Goal: Communication & Community: Answer question/provide support

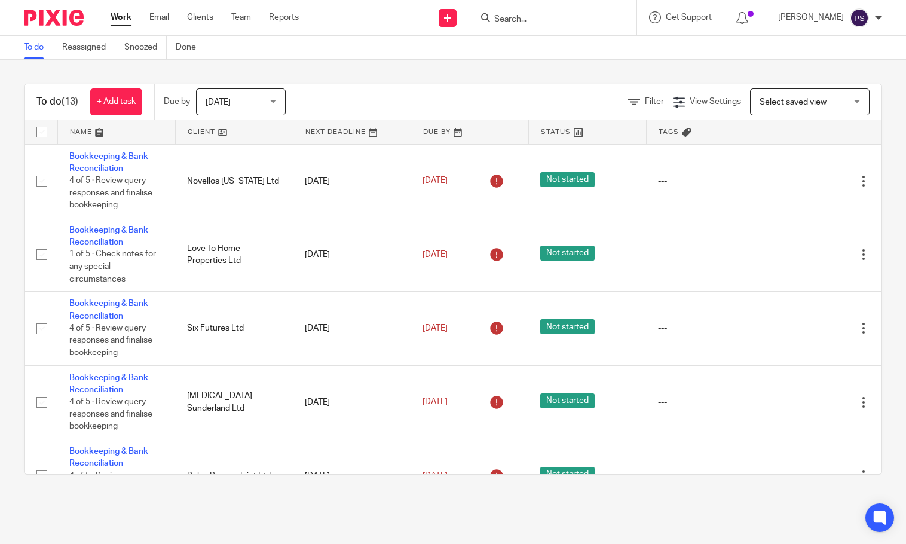
click at [588, 20] on input "Search" at bounding box center [547, 19] width 108 height 11
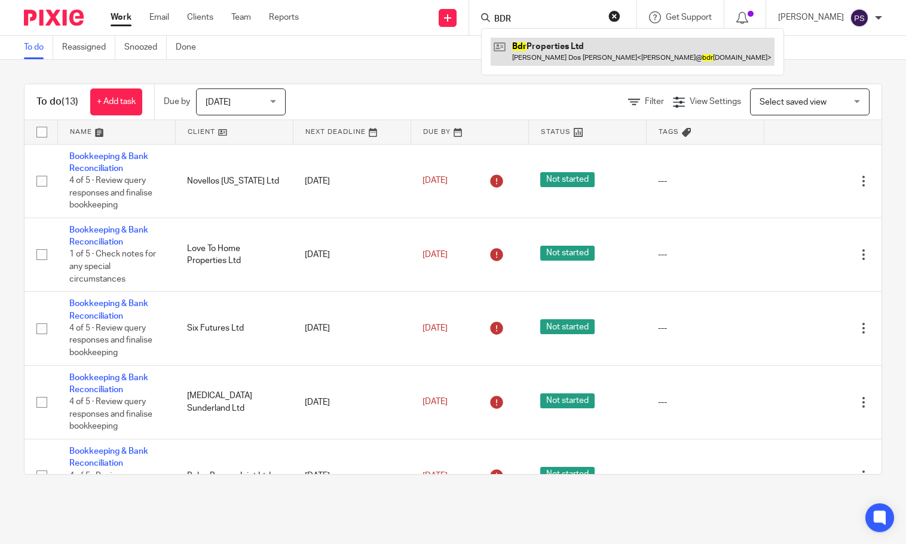
type input "BDR"
click at [576, 41] on link at bounding box center [633, 51] width 284 height 27
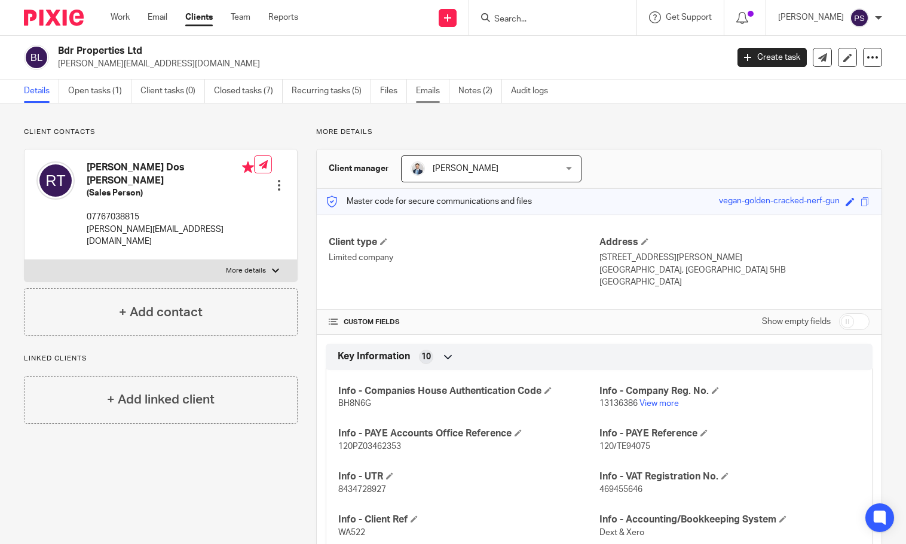
click at [439, 93] on link "Emails" at bounding box center [432, 90] width 33 height 23
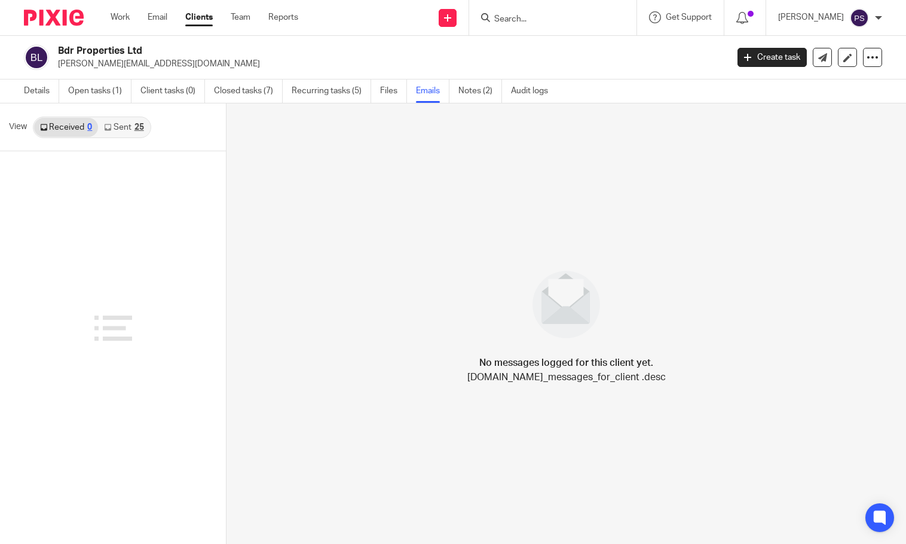
click at [133, 131] on link "Sent 25" at bounding box center [123, 127] width 51 height 19
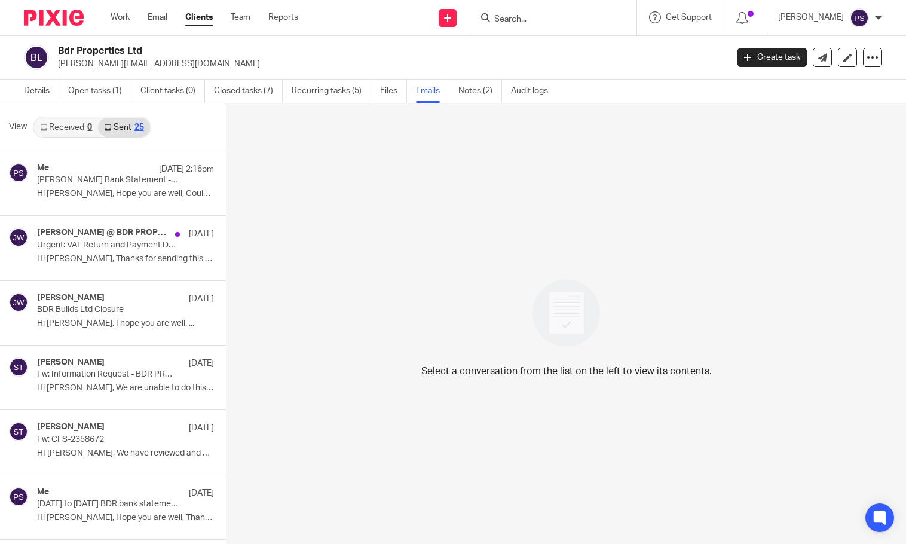
click at [60, 130] on link "Received 0" at bounding box center [66, 127] width 64 height 19
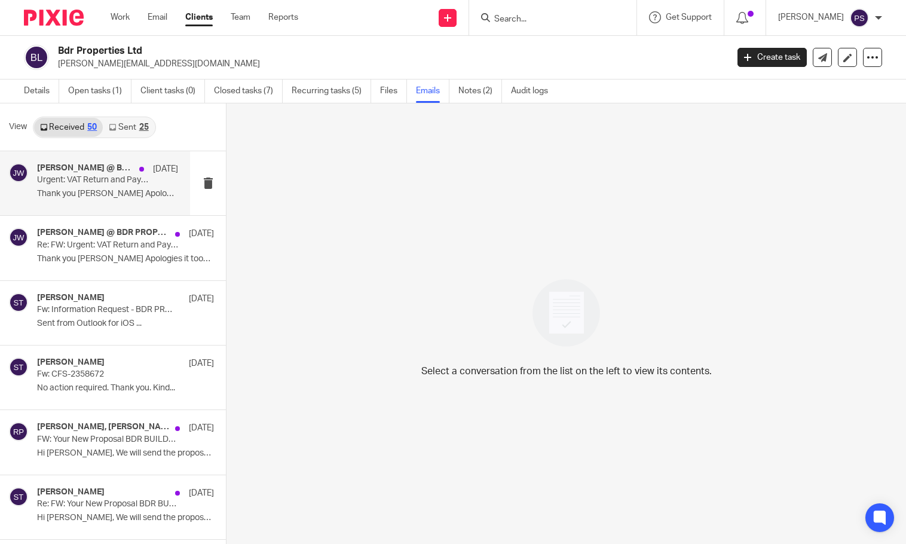
click at [87, 194] on p "Thank you Jason Apologies it took a while to..." at bounding box center [107, 194] width 141 height 10
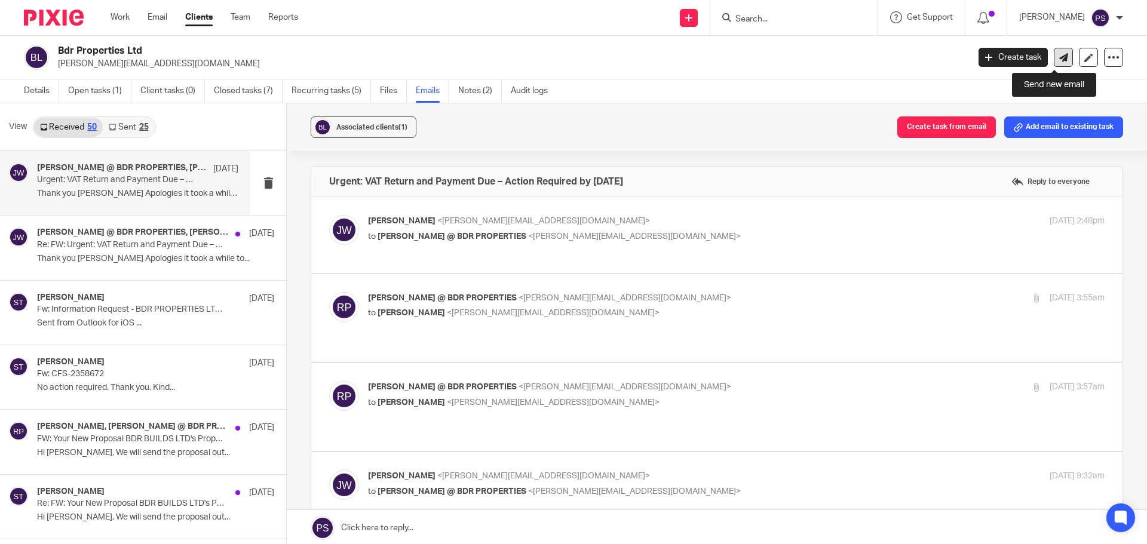
click at [905, 56] on icon at bounding box center [1063, 57] width 9 height 9
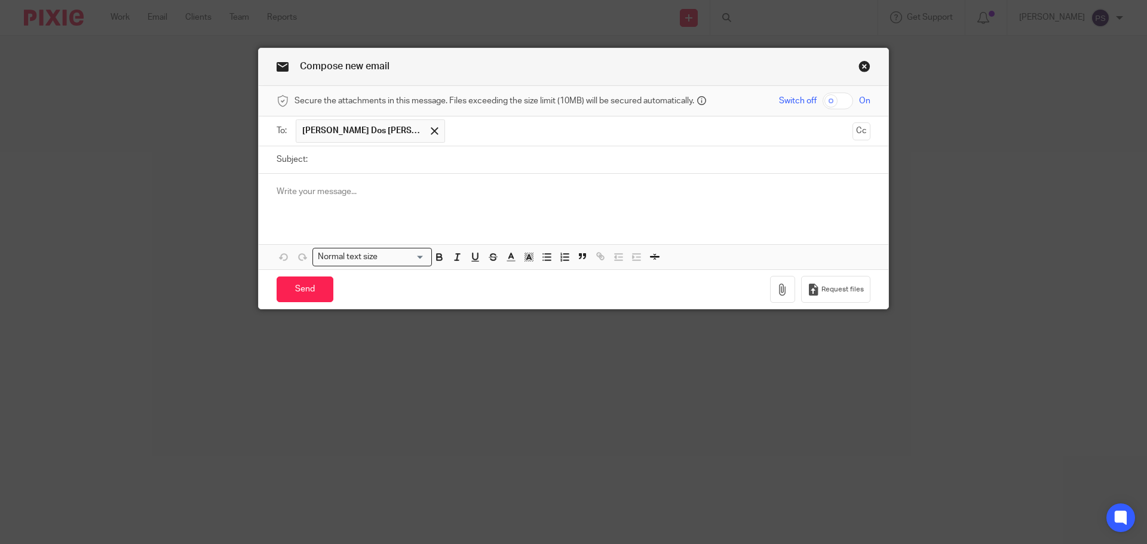
click at [353, 162] on input "Subject:" at bounding box center [592, 159] width 557 height 27
click at [366, 163] on input "Subject:" at bounding box center [592, 159] width 557 height 27
type input "B"
type input "Queries"
click at [351, 154] on input "Subject:" at bounding box center [592, 159] width 557 height 27
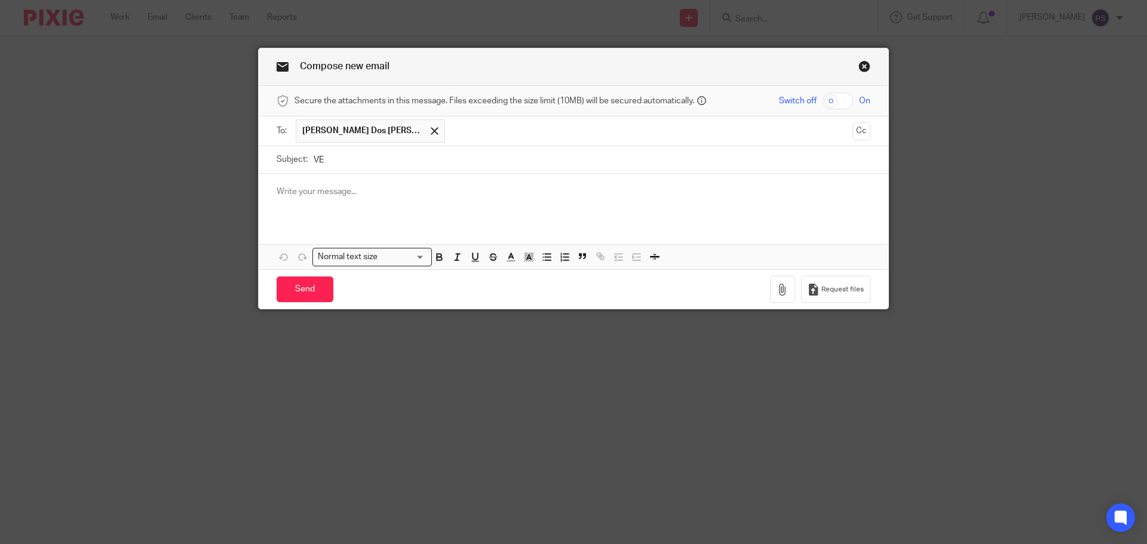
type input "V"
drag, startPoint x: 395, startPoint y: 158, endPoint x: 294, endPoint y: 158, distance: 101.0
click at [294, 158] on div "Subject: BDR/Vehc" at bounding box center [574, 159] width 594 height 27
paste input "Request for Company Vehicle Information and Bank Statements"
click at [484, 161] on input "Request for Company Vehicle Information and Bank Statements" at bounding box center [592, 159] width 557 height 27
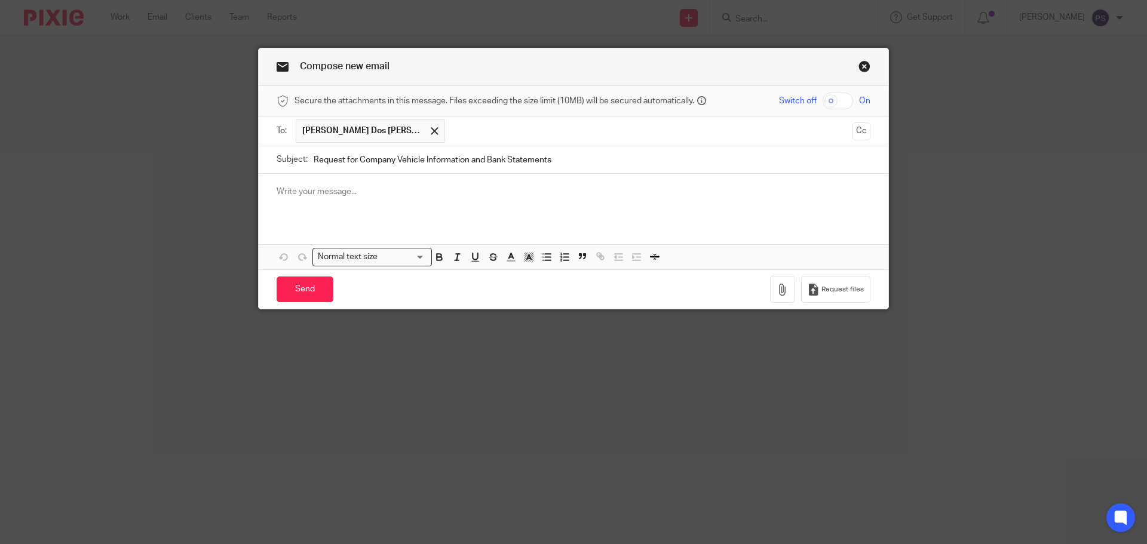
click at [547, 160] on input "Request for Company Vehicle Information and Bank Statements" at bounding box center [592, 159] width 557 height 27
click at [420, 198] on div at bounding box center [574, 197] width 630 height 47
click at [574, 160] on input "Request for Company Vehicle Information and Bank Statements" at bounding box center [592, 159] width 557 height 27
type input "Request for Company Vehicle Information and Bank Statements / Air BNB and Booki…"
click at [538, 212] on div at bounding box center [574, 197] width 630 height 47
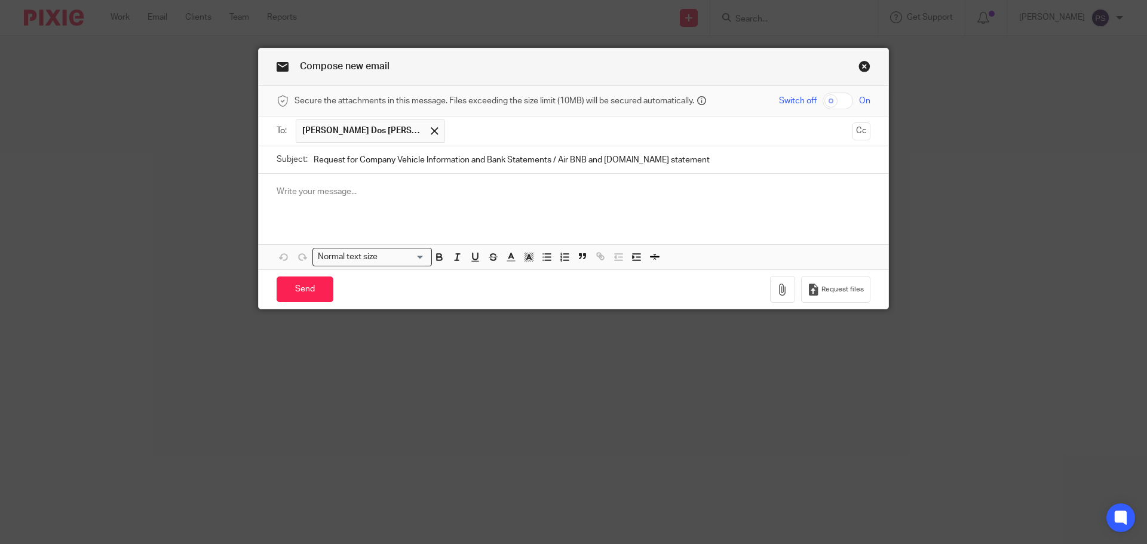
click at [344, 197] on p at bounding box center [574, 192] width 594 height 12
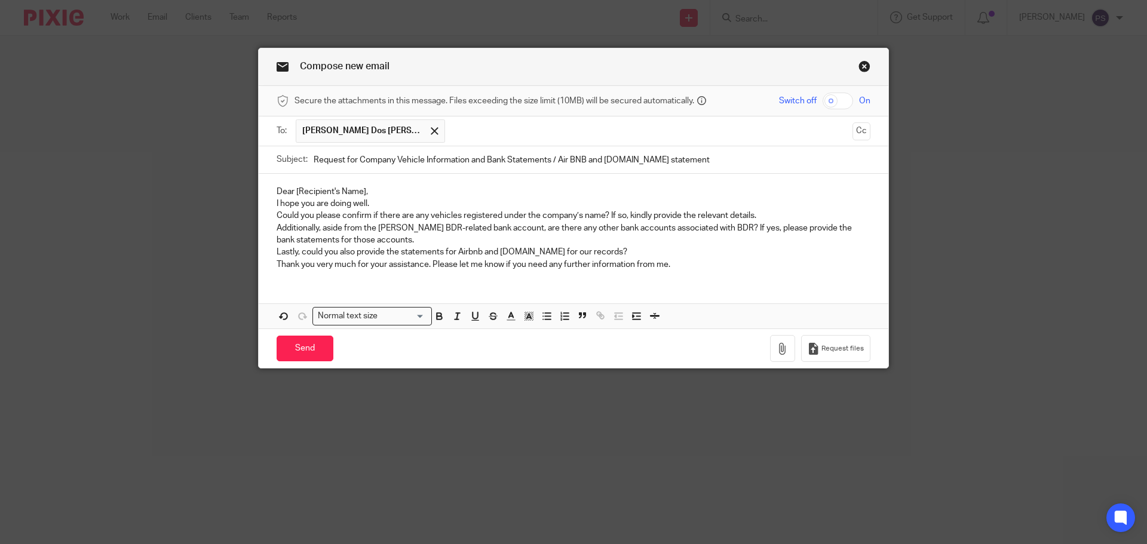
click at [384, 194] on p "Dear [Recipient's Name]," at bounding box center [574, 192] width 594 height 12
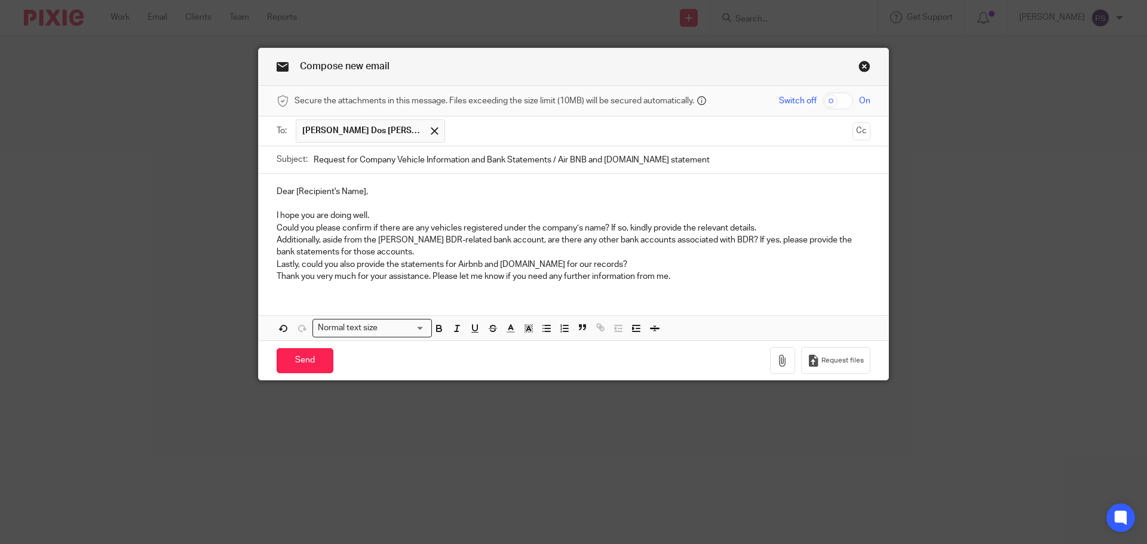
click at [386, 214] on p "I hope you are doing well." at bounding box center [574, 216] width 594 height 12
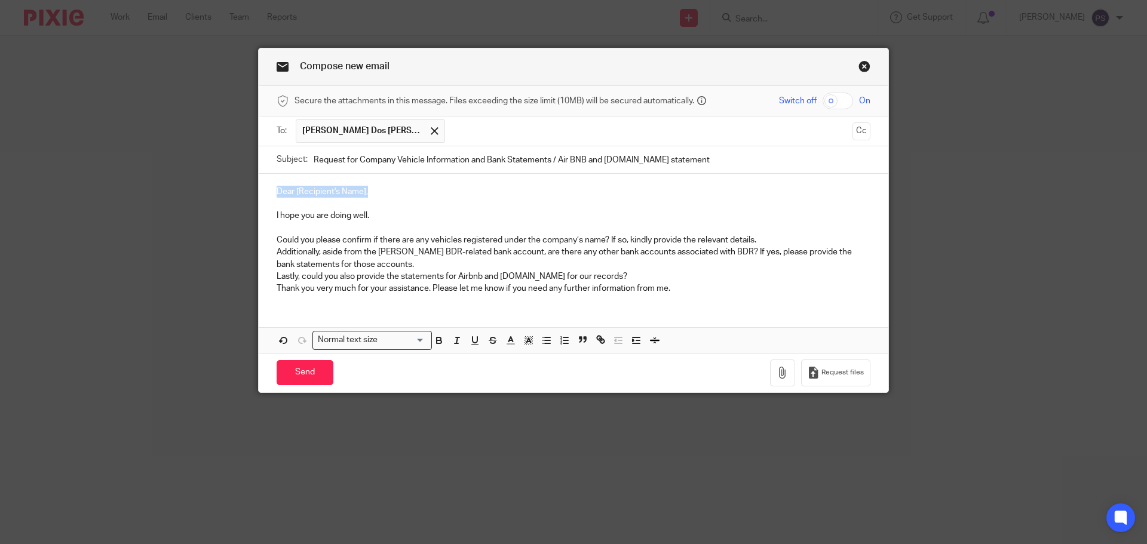
drag, startPoint x: 363, startPoint y: 191, endPoint x: 260, endPoint y: 189, distance: 102.8
click at [260, 189] on div "Dear [Recipient's Name], I hope you are doing well. Could you please confirm if…" at bounding box center [574, 239] width 630 height 130
drag, startPoint x: 381, startPoint y: 220, endPoint x: 265, endPoint y: 217, distance: 115.4
click at [265, 217] on div "Hi Ricardo, I hope you are doing well. Could you please confirm if there are an…" at bounding box center [574, 239] width 630 height 130
drag, startPoint x: 315, startPoint y: 256, endPoint x: 775, endPoint y: 258, distance: 459.5
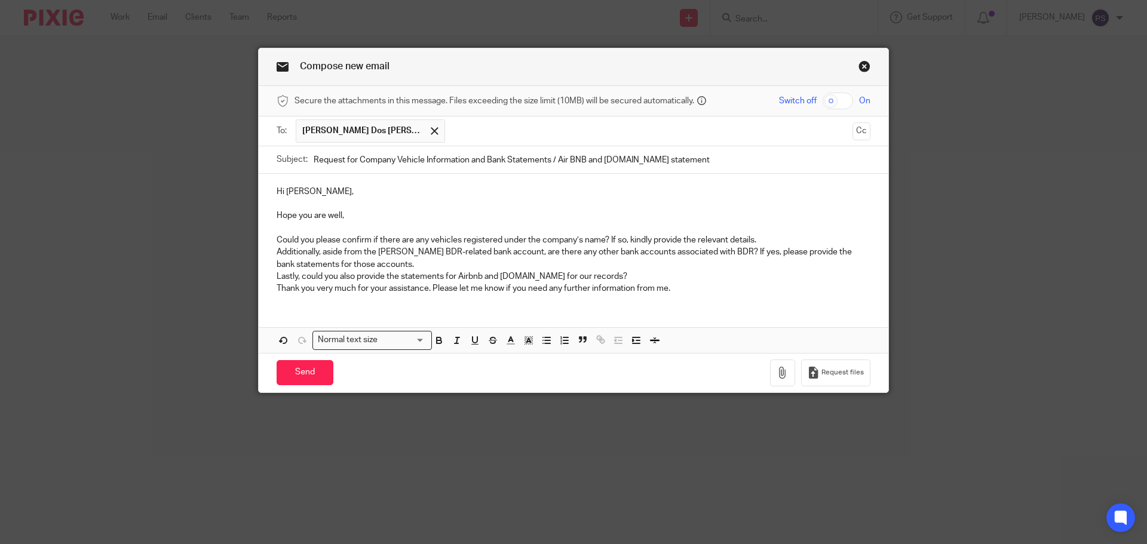
click at [316, 256] on p "Additionally, aside from the Monzo BDR-related bank account, are there any othe…" at bounding box center [574, 258] width 594 height 24
click at [756, 241] on p "Could you please confirm if there are any vehicles registered under the company…" at bounding box center [574, 240] width 594 height 12
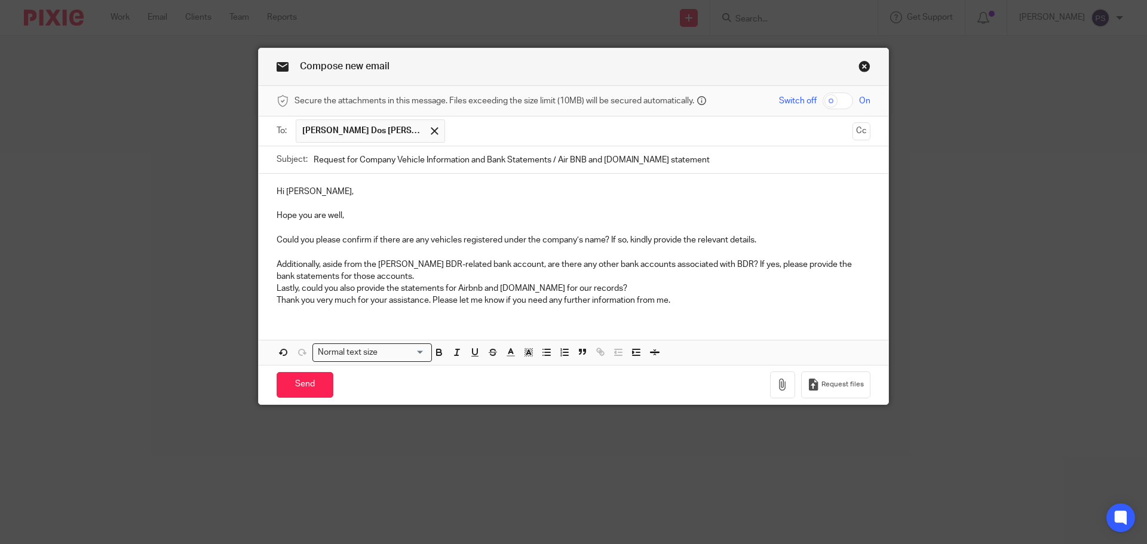
click at [648, 240] on p "Could you please confirm if there are any vehicles registered under the company…" at bounding box center [574, 240] width 594 height 12
click at [682, 286] on p "Lastly, could you also provide the statements for Airbnb and Booking.com for ou…" at bounding box center [574, 289] width 594 height 12
click at [698, 290] on p "Lastly, could you also provide the statements for Airbnb and Booking.com for ou…" at bounding box center [574, 289] width 594 height 12
click at [704, 301] on p "Thank you very much for your assistance. Please let me know if you need any fur…" at bounding box center [574, 301] width 594 height 12
click at [758, 240] on p "Could you please confirm if there are any vehicles registered under the company…" at bounding box center [574, 240] width 594 height 12
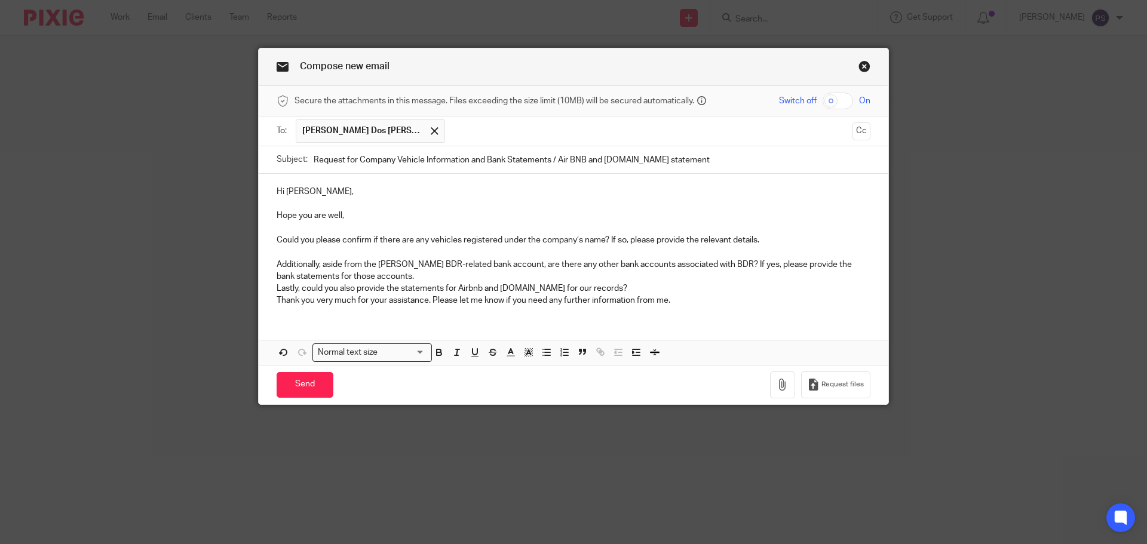
click at [406, 277] on p "Additionally, aside from the Monzo BDR-related bank account, are there any othe…" at bounding box center [574, 271] width 594 height 24
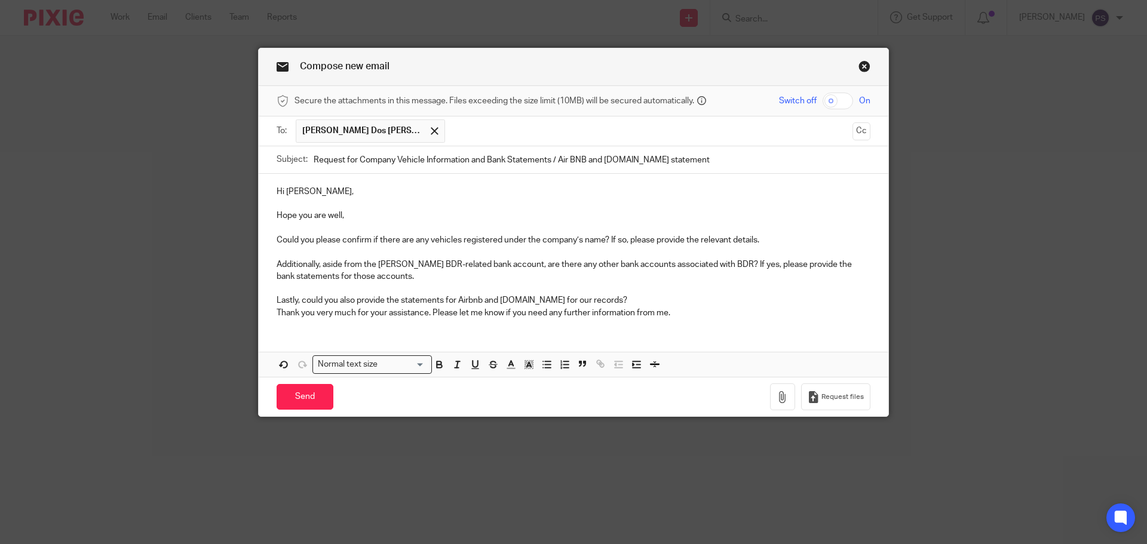
click at [623, 299] on p "Lastly, could you also provide the statements for Airbnb and Booking.com for ou…" at bounding box center [574, 301] width 594 height 12
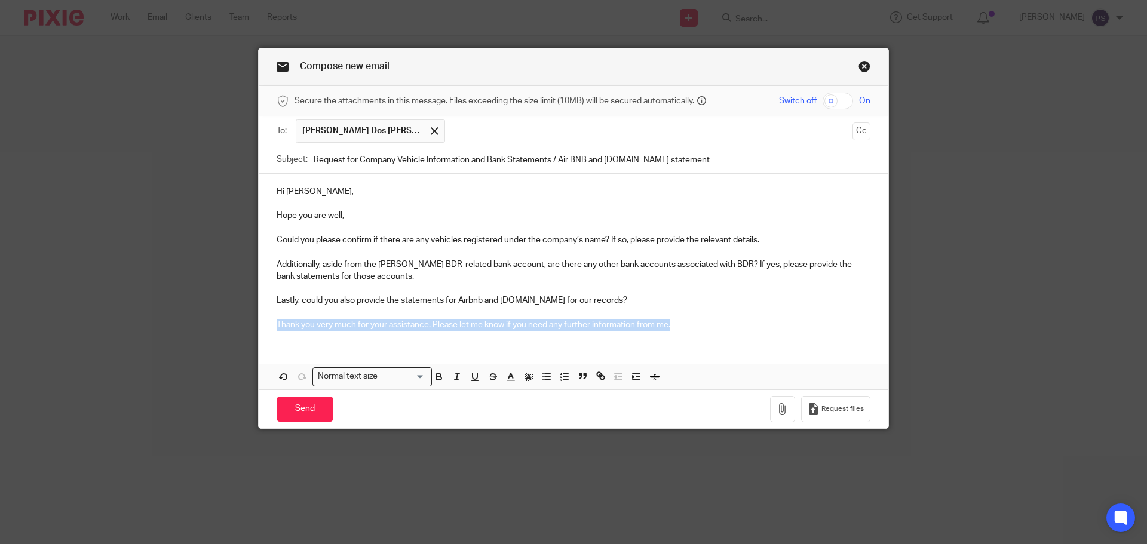
drag, startPoint x: 679, startPoint y: 324, endPoint x: 153, endPoint y: 327, distance: 526.4
click at [153, 327] on div "Compose new email Secure the attachments in this message. Files exceeding the s…" at bounding box center [573, 272] width 1147 height 544
click at [520, 256] on p at bounding box center [574, 252] width 594 height 12
click at [623, 319] on p at bounding box center [574, 325] width 594 height 12
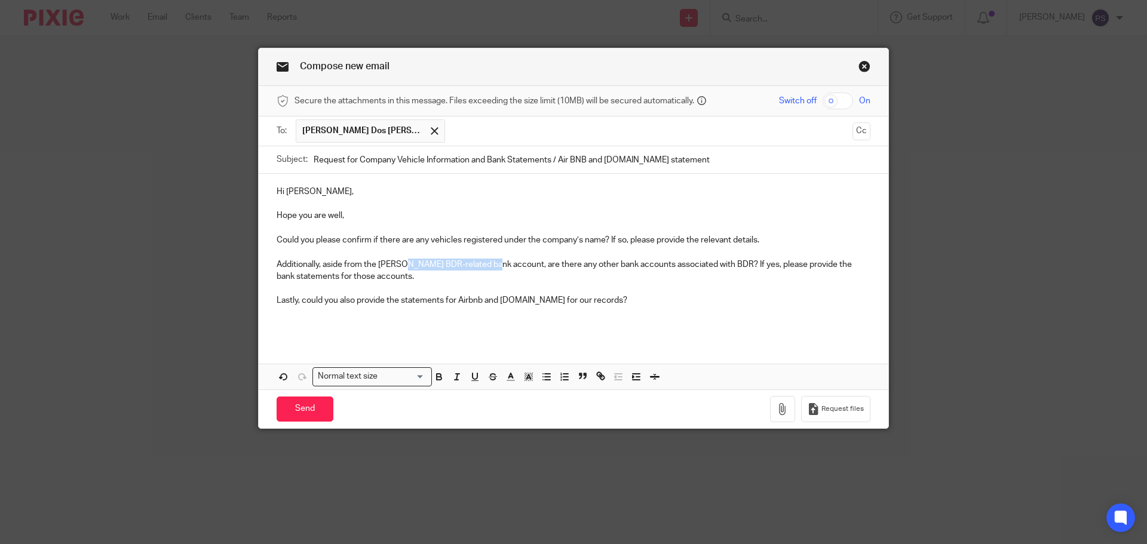
drag, startPoint x: 403, startPoint y: 262, endPoint x: 492, endPoint y: 266, distance: 89.2
click at [492, 266] on p "Additionally, aside from the Monzo BDR-related bank account, are there any othe…" at bounding box center [574, 271] width 594 height 24
click at [664, 289] on p at bounding box center [574, 289] width 594 height 12
click at [660, 299] on p "Lastly, could you also provide the statements for Airbnb and Booking.com for ou…" at bounding box center [574, 301] width 594 height 12
click at [410, 280] on p "Additionally, aside from the Monzo BDR-related bank account, are there any othe…" at bounding box center [574, 271] width 594 height 24
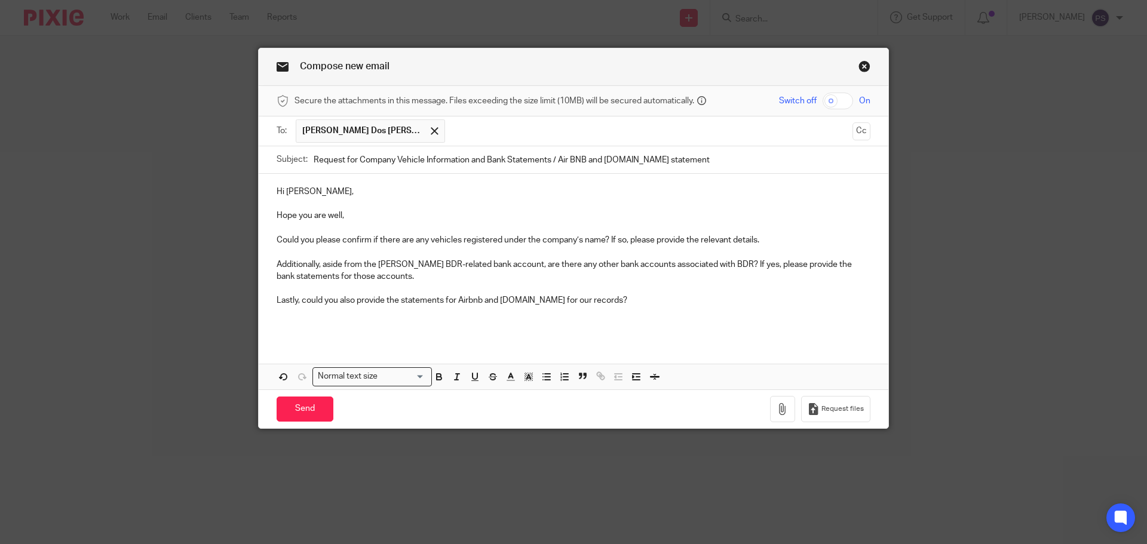
click at [641, 307] on p at bounding box center [574, 313] width 594 height 12
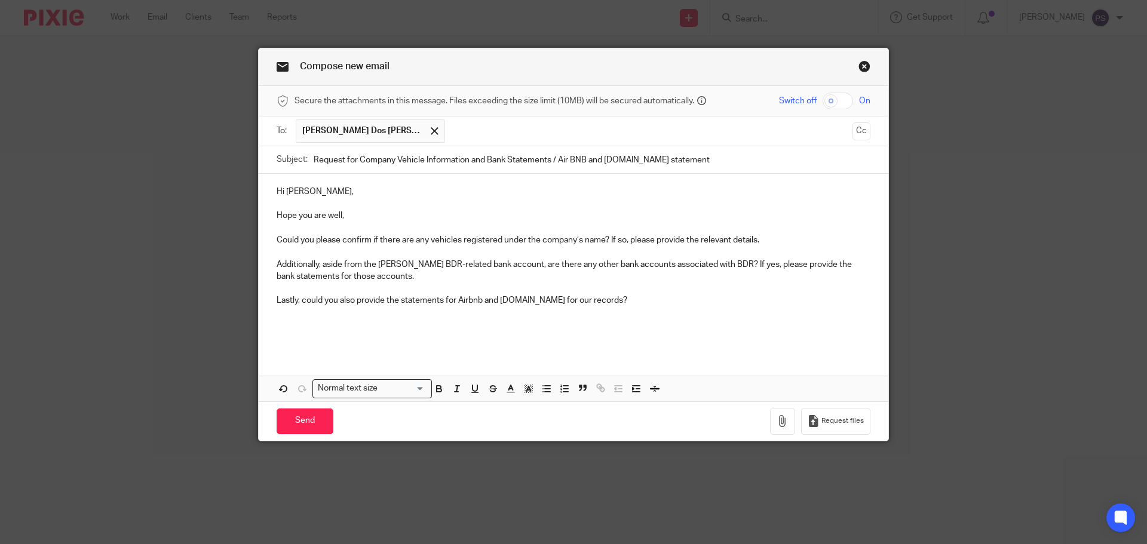
click at [361, 321] on p at bounding box center [574, 325] width 594 height 12
click at [553, 305] on p "Lastly, could you also provide the statements for Airbnb and Booking.com for ou…" at bounding box center [574, 301] width 594 height 12
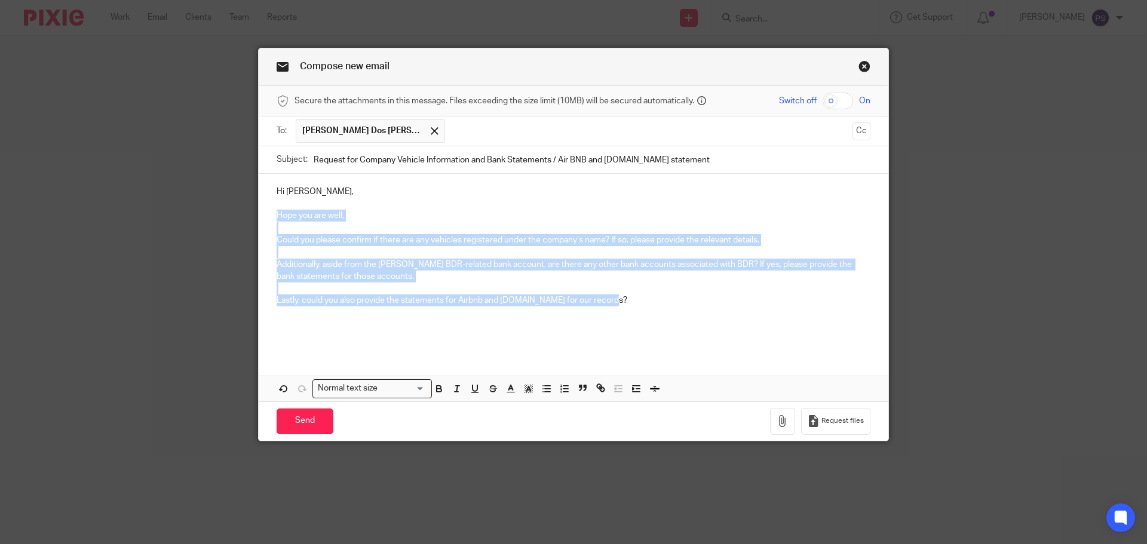
drag, startPoint x: 625, startPoint y: 301, endPoint x: 260, endPoint y: 220, distance: 373.9
click at [260, 220] on div "Hi Ricardo, Hope you are well, Could you please confirm if there are any vehicl…" at bounding box center [574, 263] width 630 height 178
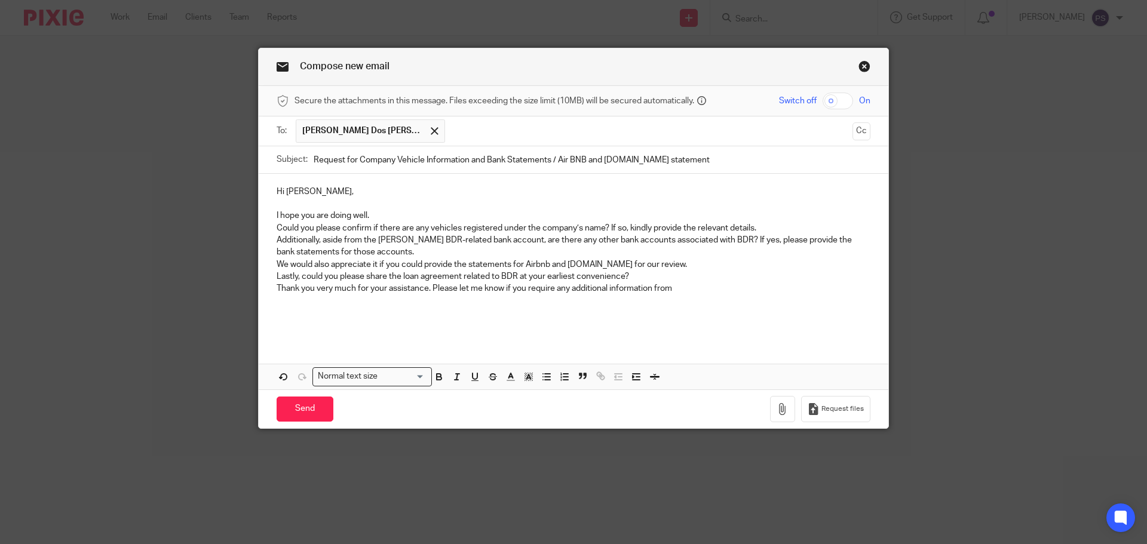
click at [387, 213] on p "I hope you are doing well." at bounding box center [574, 216] width 594 height 12
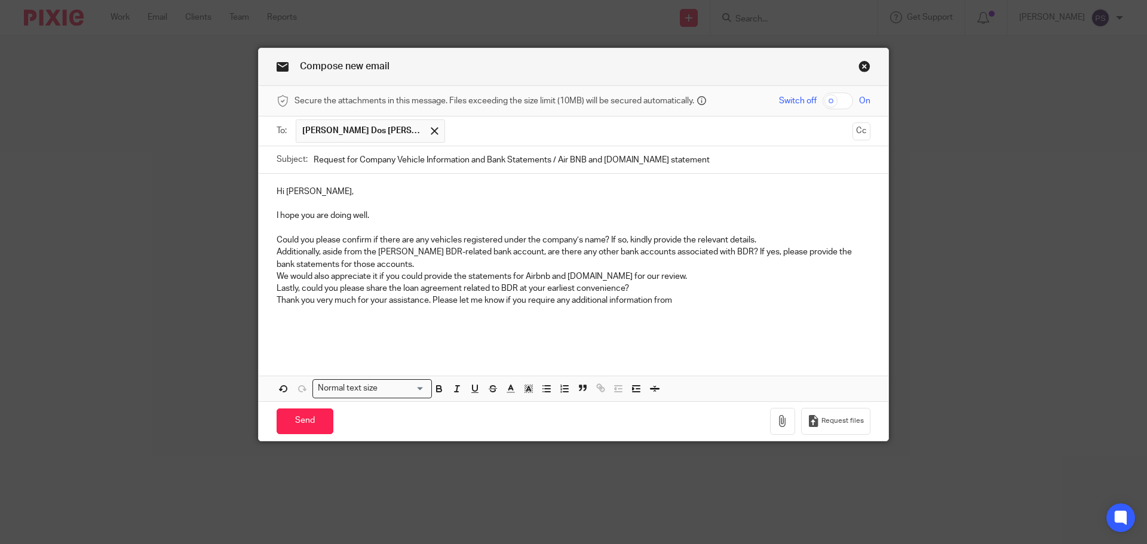
click at [756, 239] on p "Could you please confirm if there are any vehicles registered under the company…" at bounding box center [574, 240] width 594 height 12
click at [650, 241] on p "Could you please confirm if there are any vehicles registered under the company…" at bounding box center [574, 240] width 594 height 12
click at [757, 240] on p "Could you please confirm if there are any vehicles registered under the company…" at bounding box center [574, 240] width 594 height 12
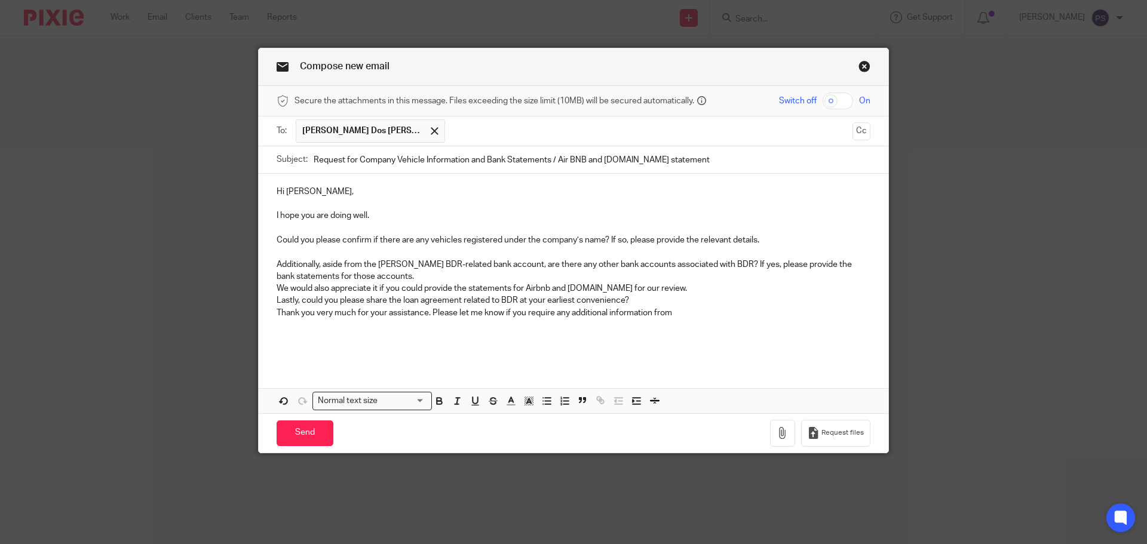
click at [495, 280] on p "Additionally, aside from the Monzo BDR-related bank account, are there any othe…" at bounding box center [574, 271] width 594 height 24
click at [495, 272] on p "Additionally, aside from the Monzo BDR-related bank account, are there any othe…" at bounding box center [574, 271] width 594 height 24
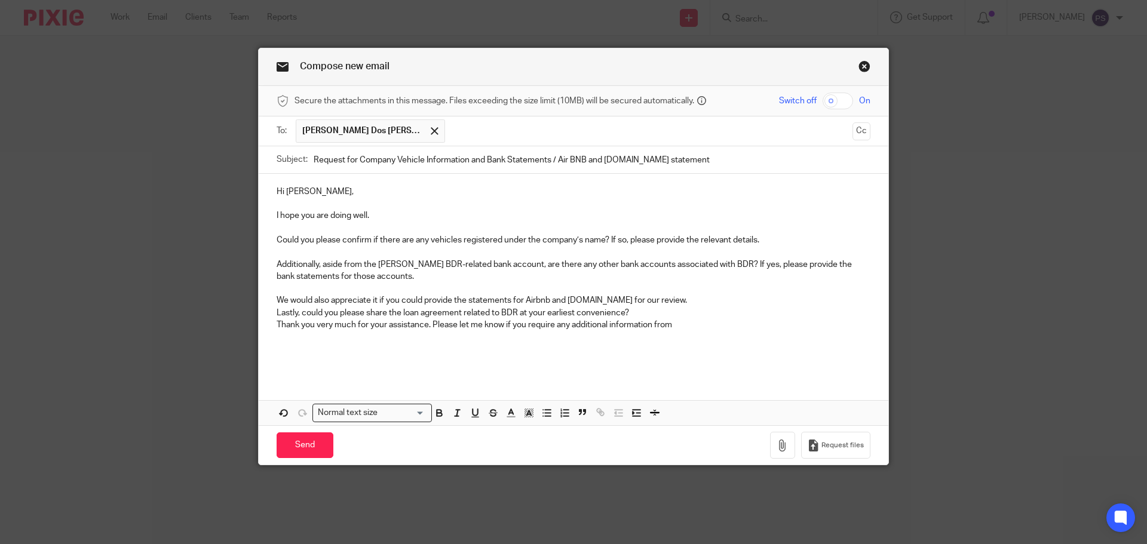
click at [675, 299] on p "We would also appreciate it if you could provide the statements for Airbnb and …" at bounding box center [574, 301] width 594 height 12
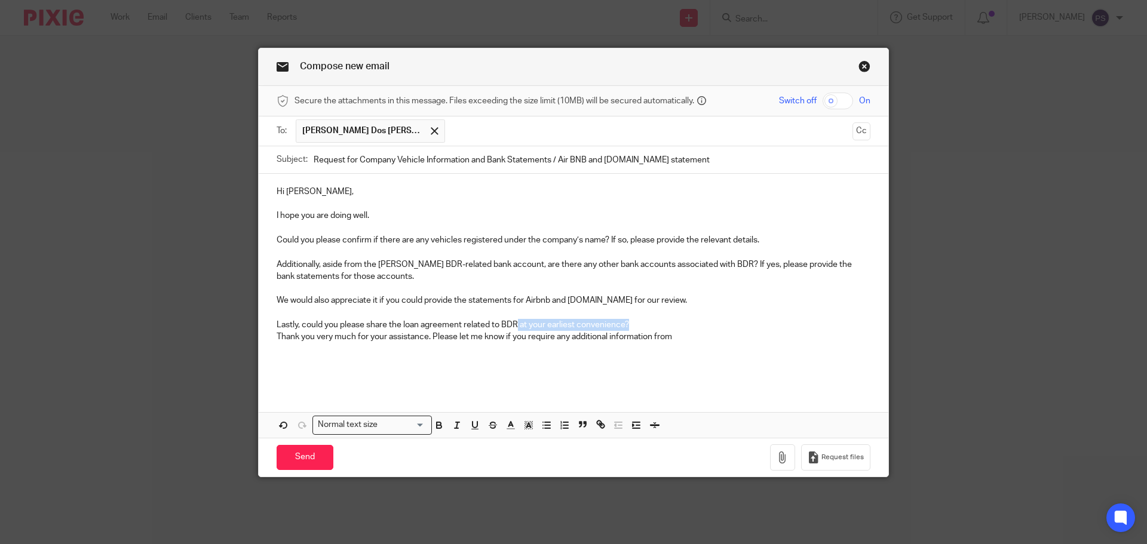
drag, startPoint x: 644, startPoint y: 324, endPoint x: 515, endPoint y: 323, distance: 128.5
click at [515, 323] on p "Lastly, could you please share the loan agreement related to BDR at your earlie…" at bounding box center [574, 325] width 594 height 12
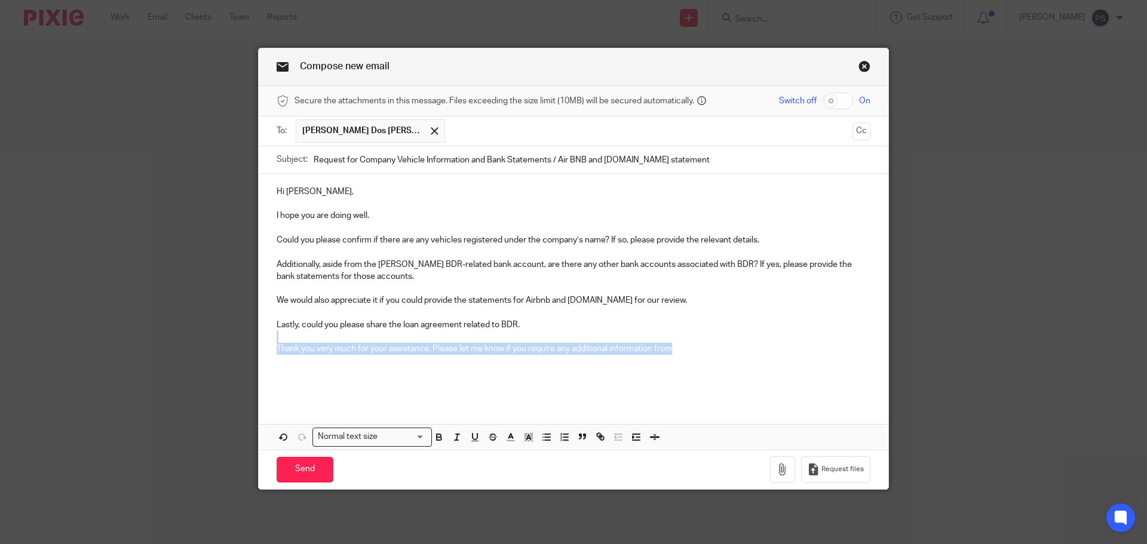
drag, startPoint x: 689, startPoint y: 348, endPoint x: 217, endPoint y: 333, distance: 472.3
click at [217, 333] on div "Compose new email Secure the attachments in this message. Files exceeding the s…" at bounding box center [573, 272] width 1147 height 544
click at [454, 339] on p at bounding box center [574, 337] width 594 height 12
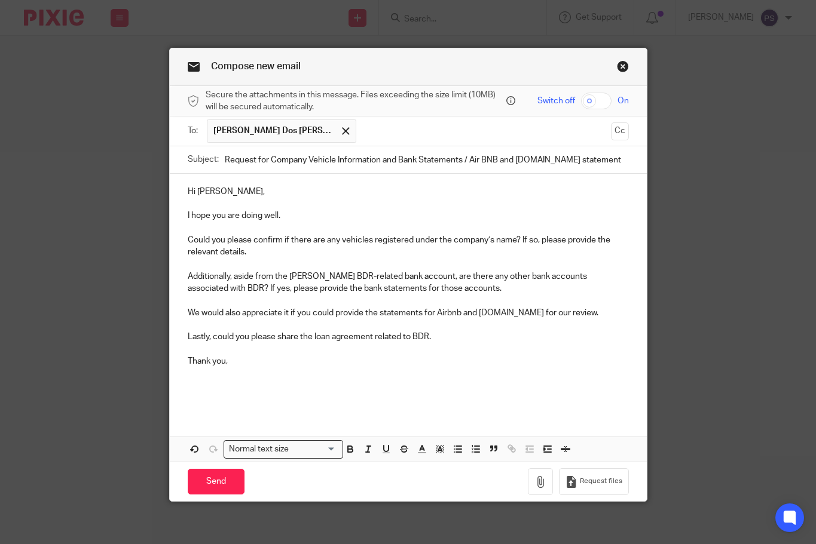
click at [517, 392] on p at bounding box center [408, 397] width 441 height 12
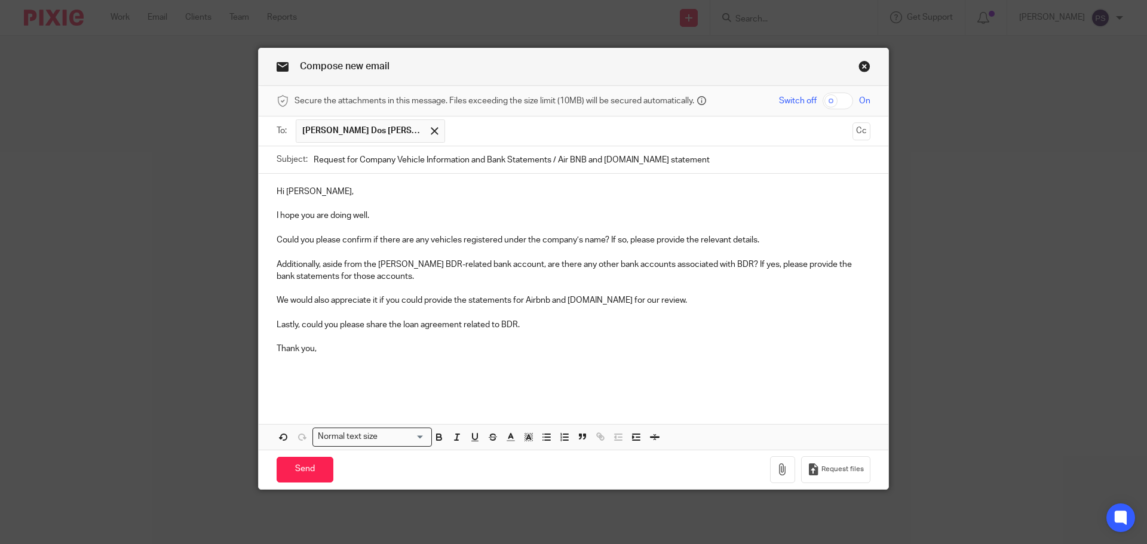
click at [474, 366] on p at bounding box center [574, 362] width 594 height 12
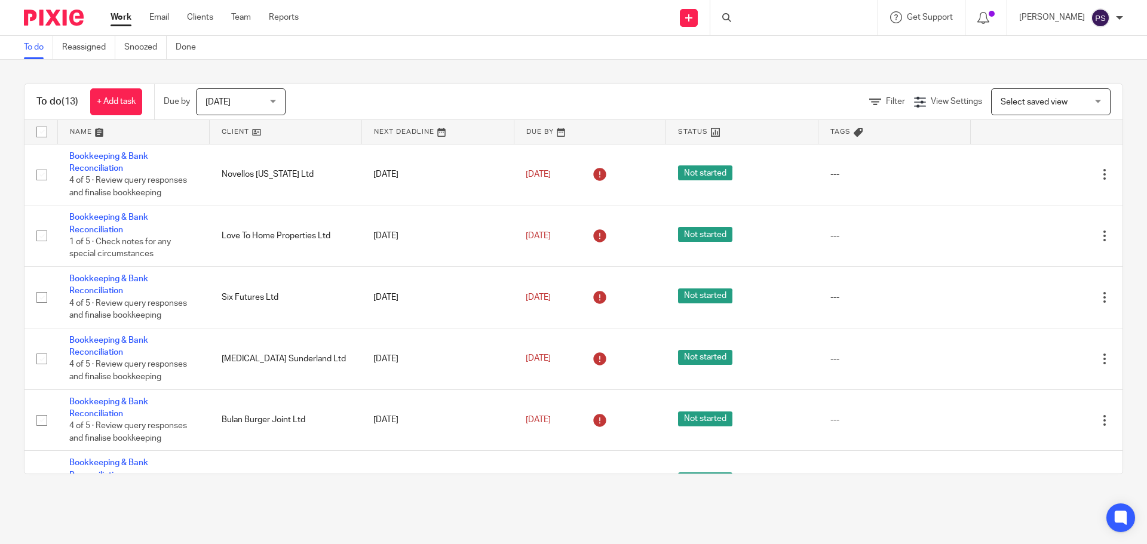
click at [747, 16] on div at bounding box center [793, 17] width 167 height 35
click at [748, 16] on div at bounding box center [793, 17] width 167 height 35
click at [750, 15] on input "Search" at bounding box center [788, 19] width 108 height 11
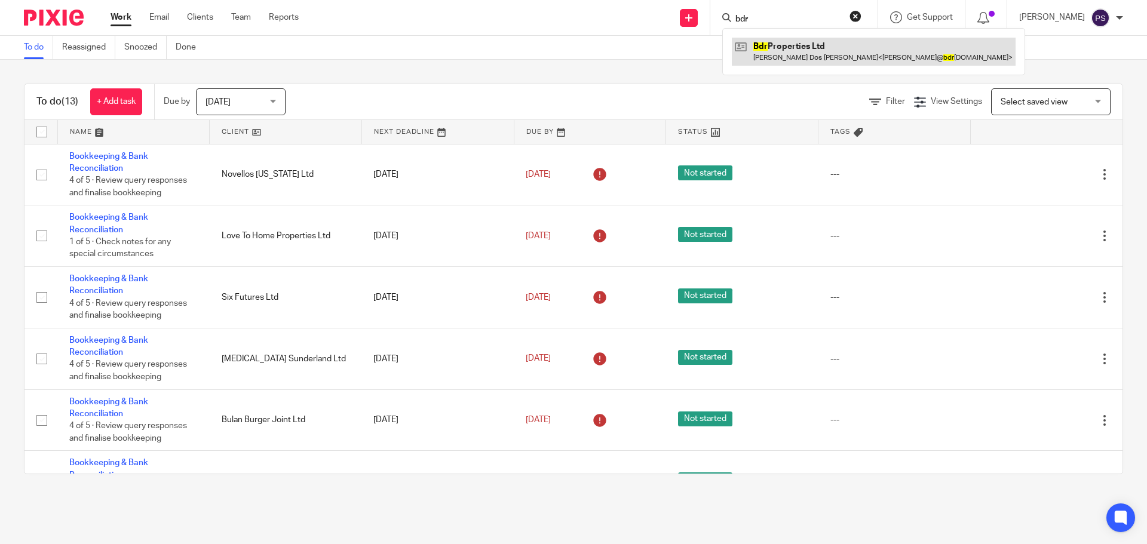
type input "bdr"
click at [767, 44] on link at bounding box center [874, 51] width 284 height 27
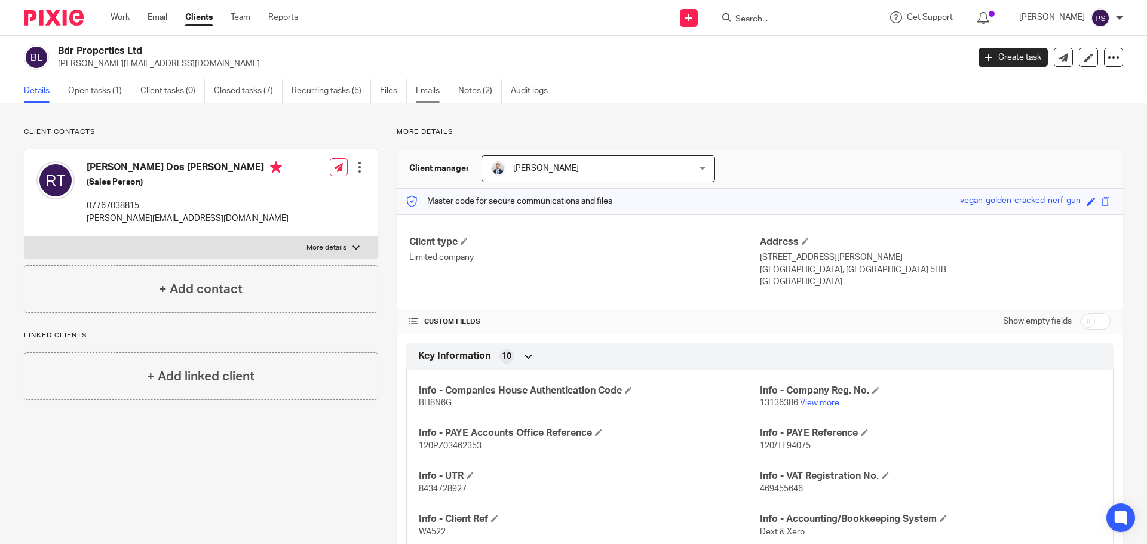
click at [434, 93] on link "Emails" at bounding box center [432, 90] width 33 height 23
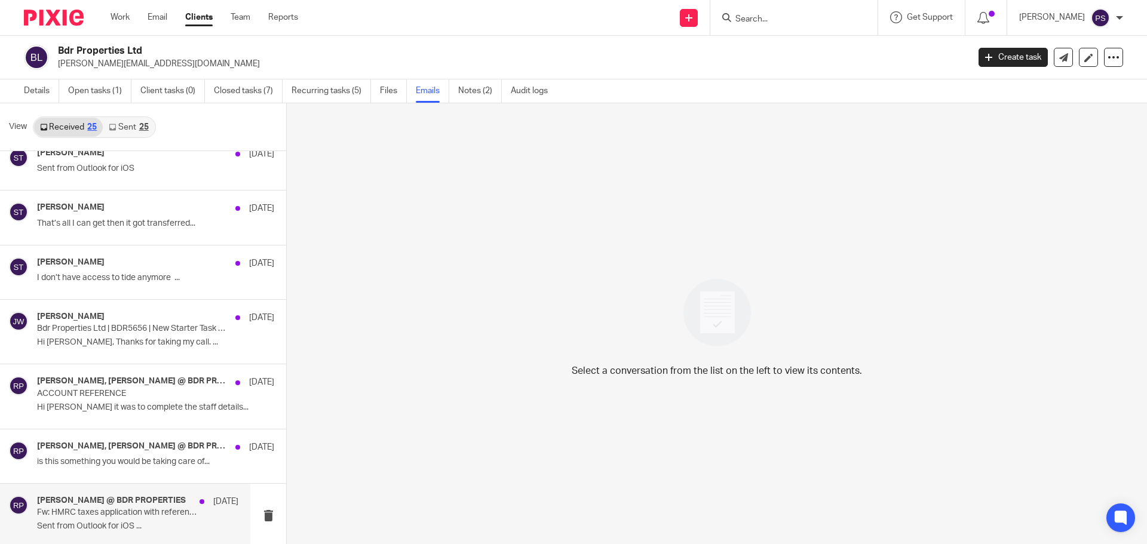
scroll to position [777, 0]
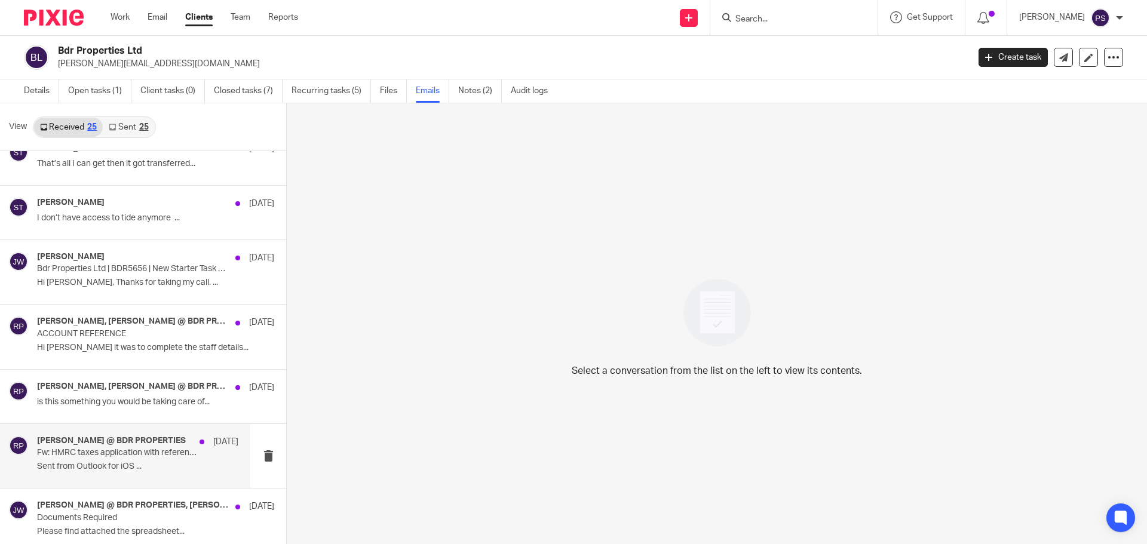
click at [131, 458] on p "Fw: HMRC taxes application with reference 7A4C GELF UV4K GT2 received." at bounding box center [117, 453] width 161 height 10
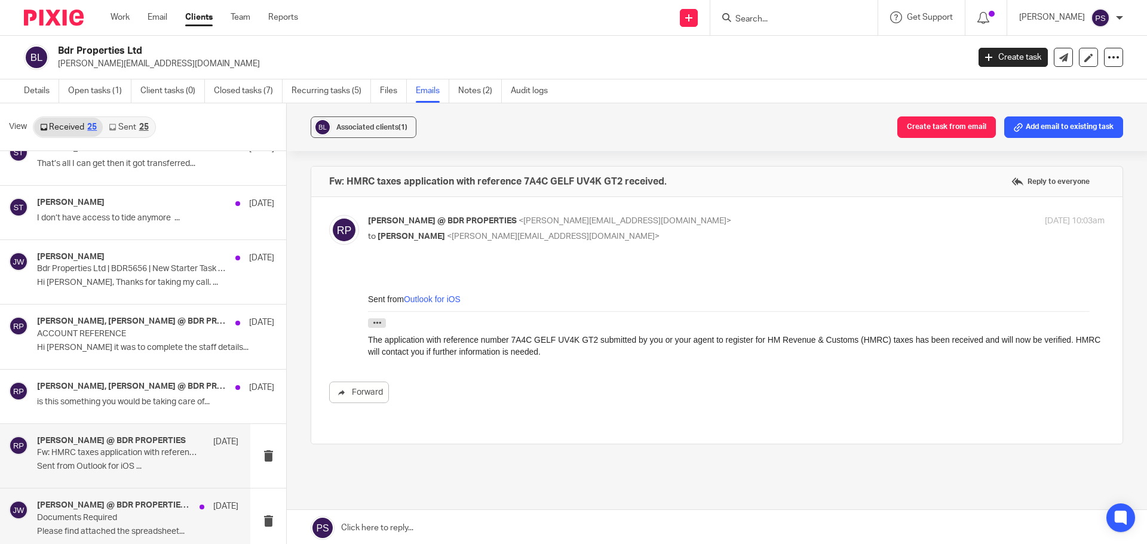
scroll to position [896, 0]
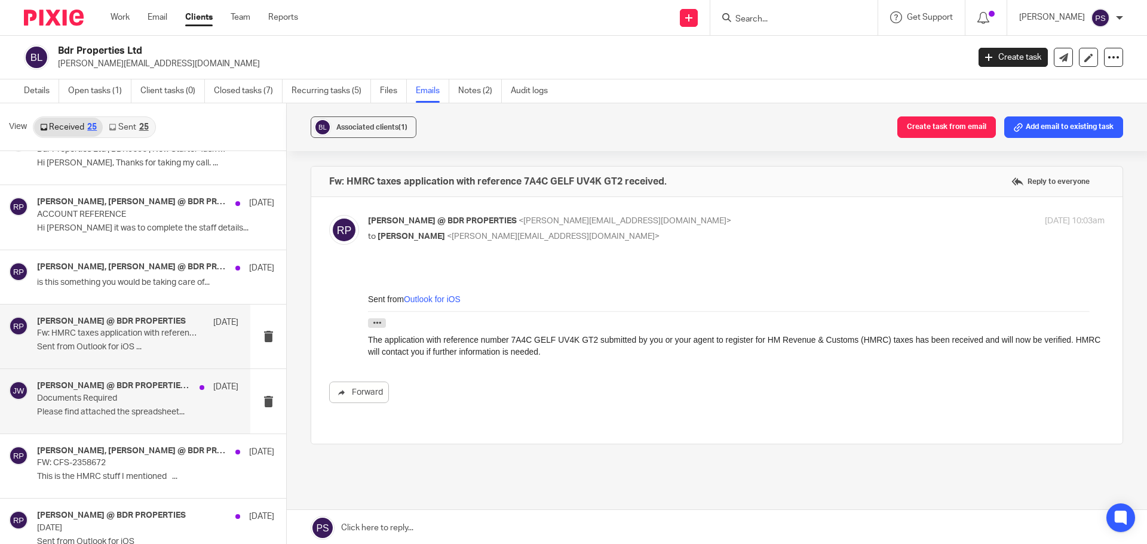
click at [138, 404] on div "Ricardo @ BDR PROPERTIES, Jason Waite 3 Mar Documents Required Please find atta…" at bounding box center [137, 401] width 201 height 40
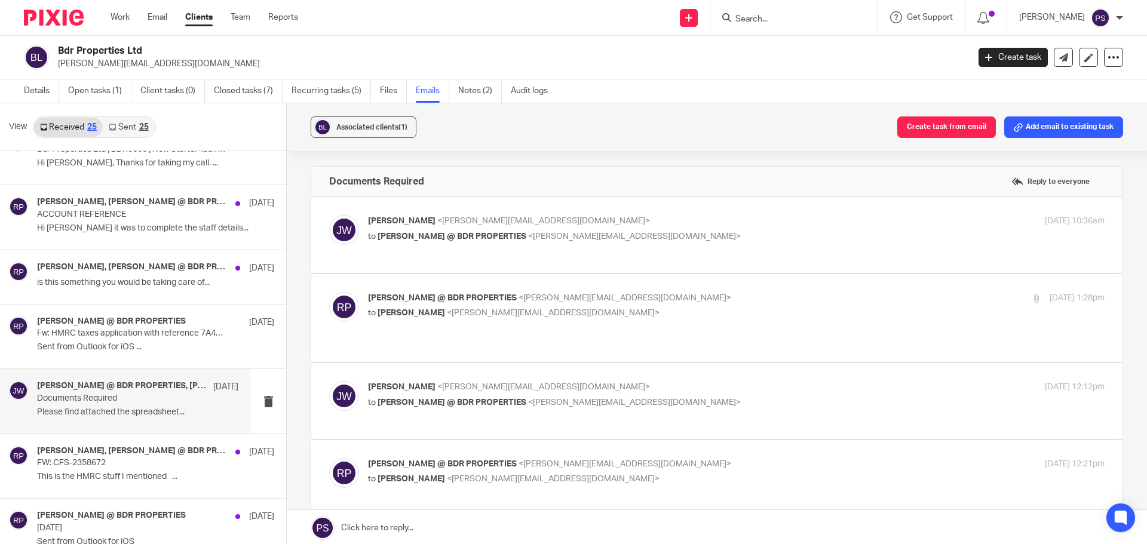
scroll to position [0, 0]
click at [445, 223] on span "<jason@waiteaccountants.co.uk>" at bounding box center [543, 221] width 213 height 8
checkbox input "true"
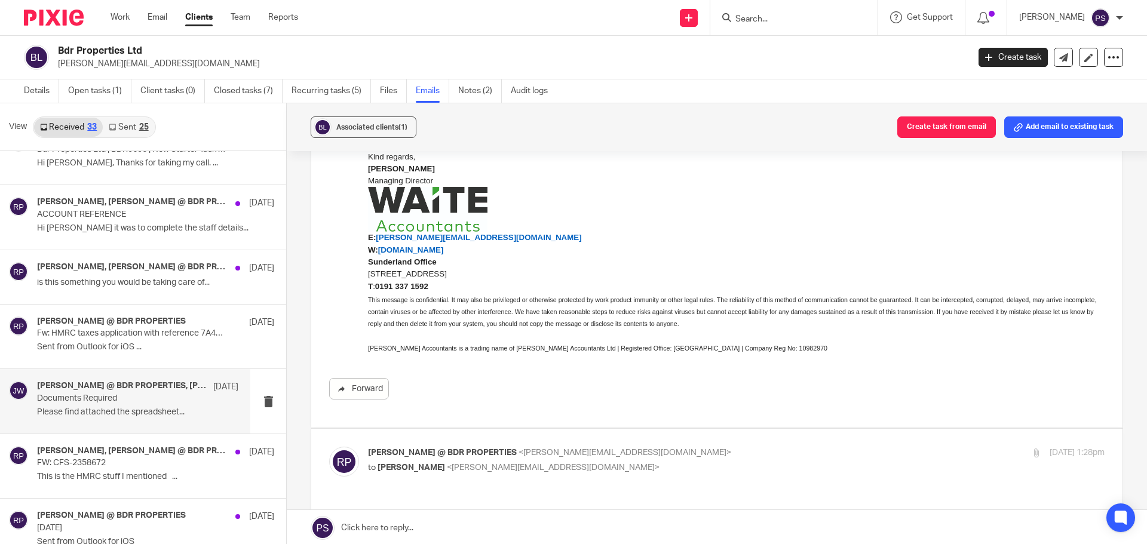
scroll to position [418, 0]
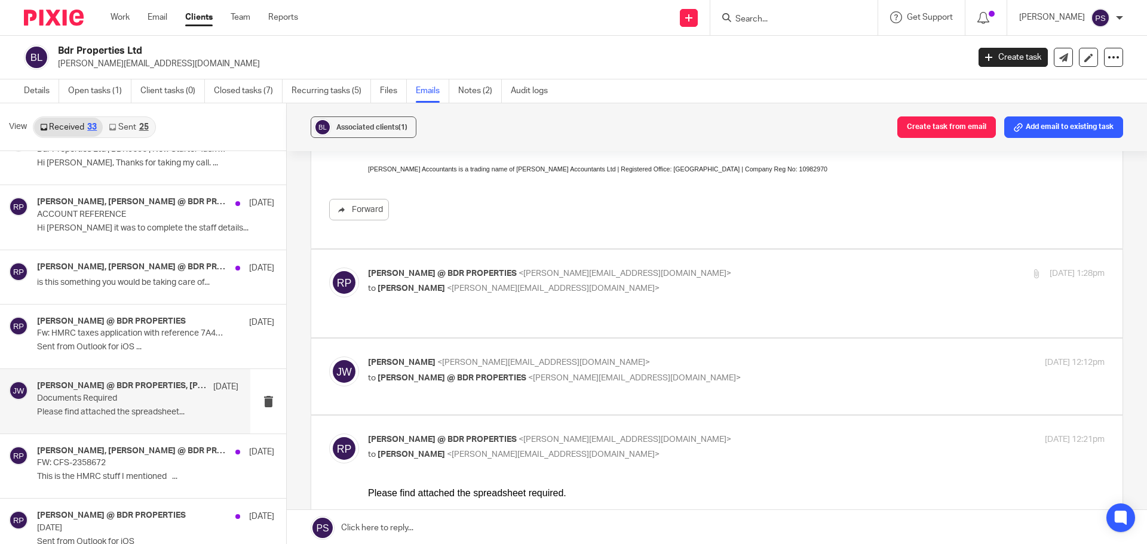
click at [422, 272] on span "Ricardo @ BDR PROPERTIES" at bounding box center [442, 273] width 149 height 8
checkbox input "true"
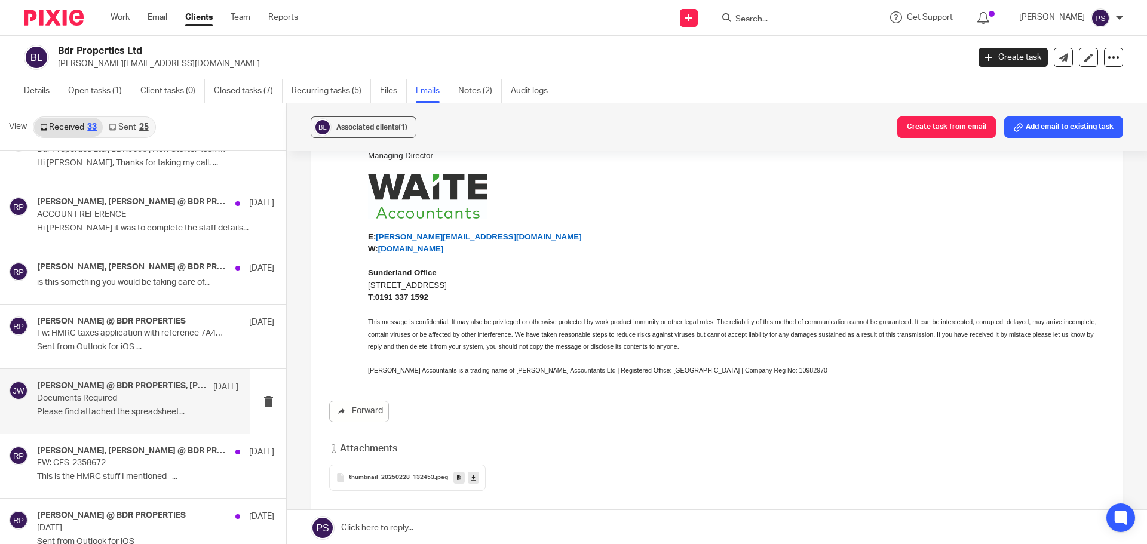
scroll to position [1016, 0]
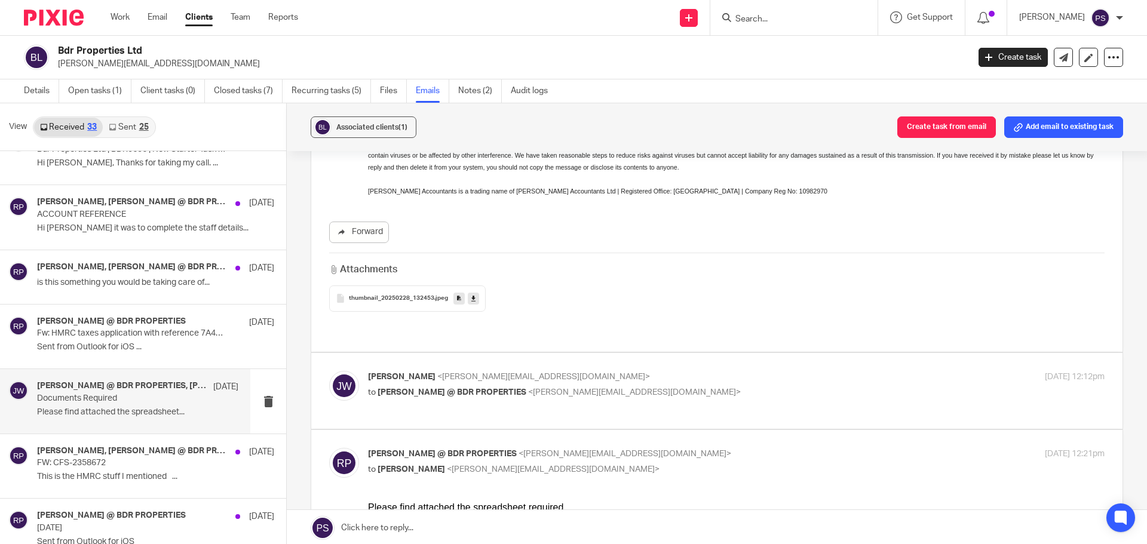
click at [414, 373] on span "[PERSON_NAME]" at bounding box center [402, 377] width 68 height 8
checkbox input "true"
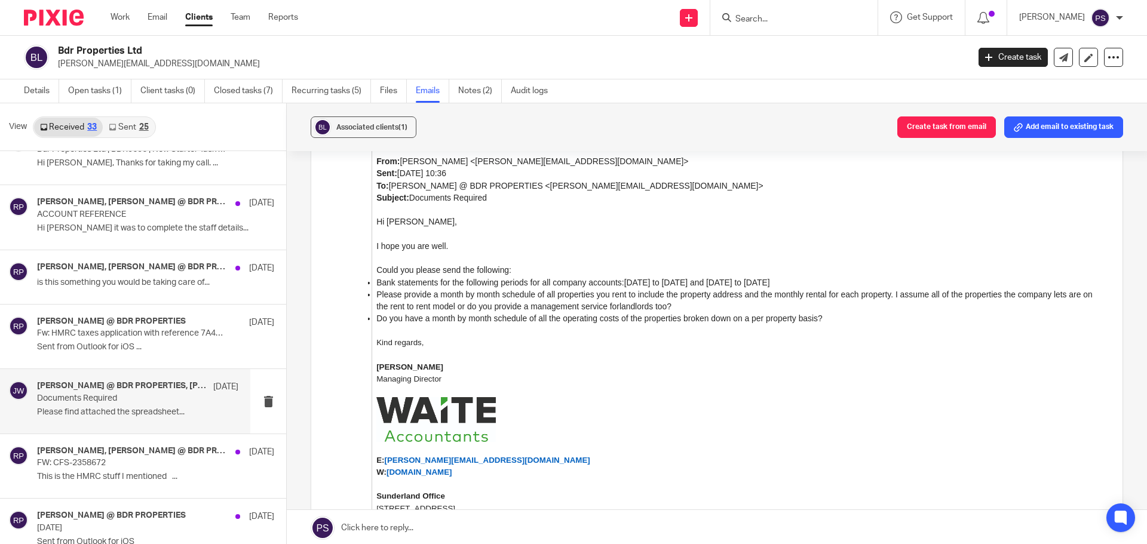
scroll to position [2542, 0]
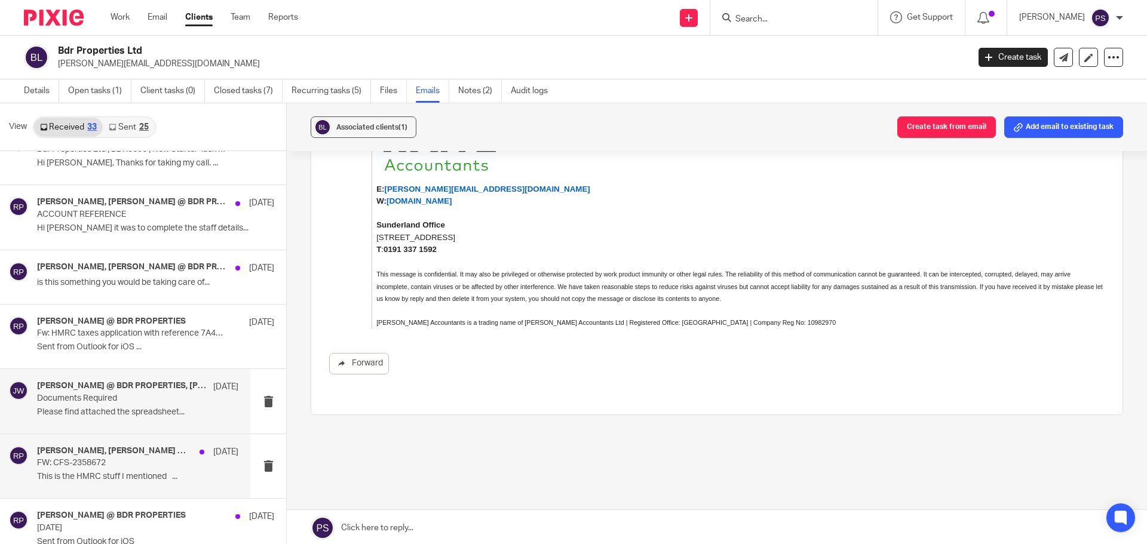
click at [125, 459] on p "FW: CFS-2358672" at bounding box center [117, 463] width 161 height 10
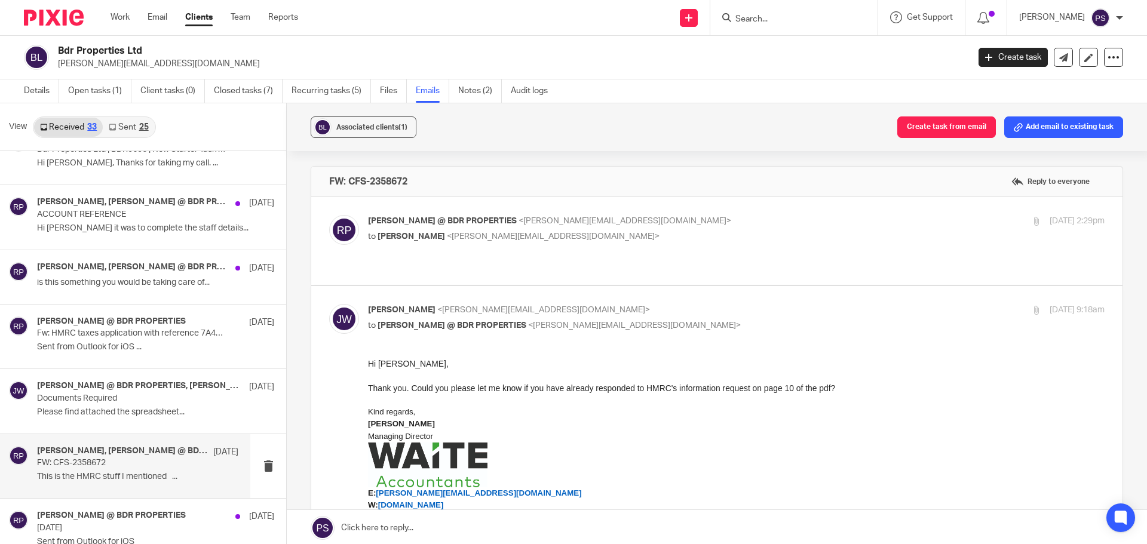
scroll to position [0, 0]
click at [472, 218] on span "Ricardo @ BDR PROPERTIES" at bounding box center [442, 221] width 149 height 8
checkbox input "true"
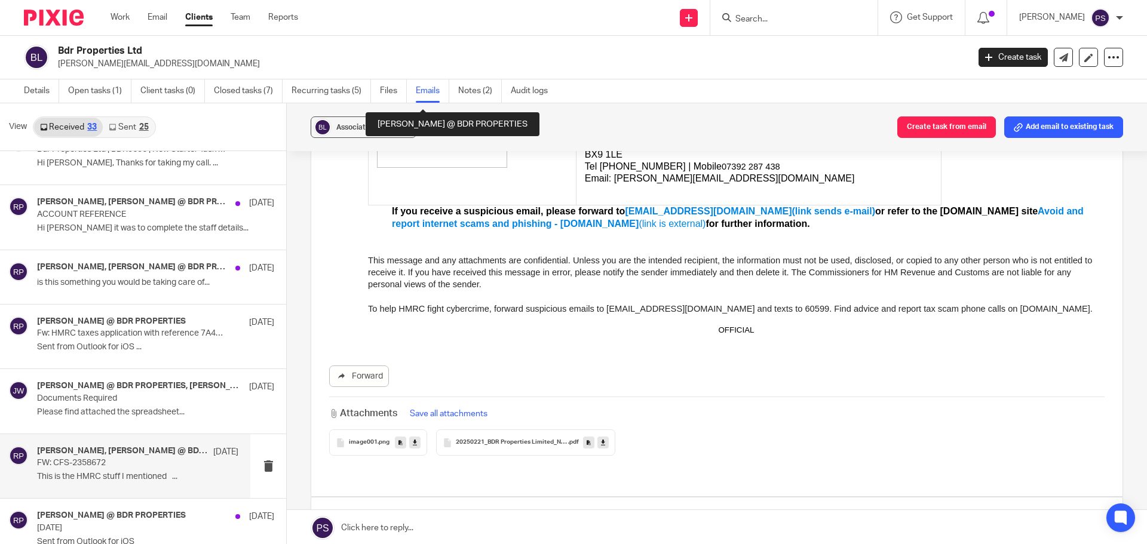
scroll to position [418, 0]
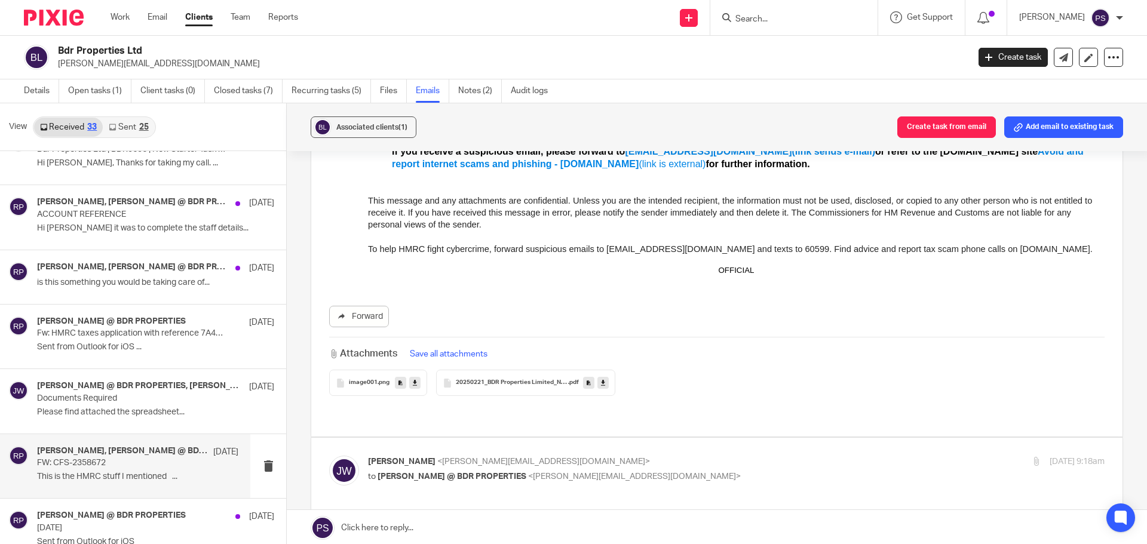
click at [508, 382] on span "20250221_BDR Properties Limited_NoM and CL previously issued to business address" at bounding box center [512, 382] width 112 height 7
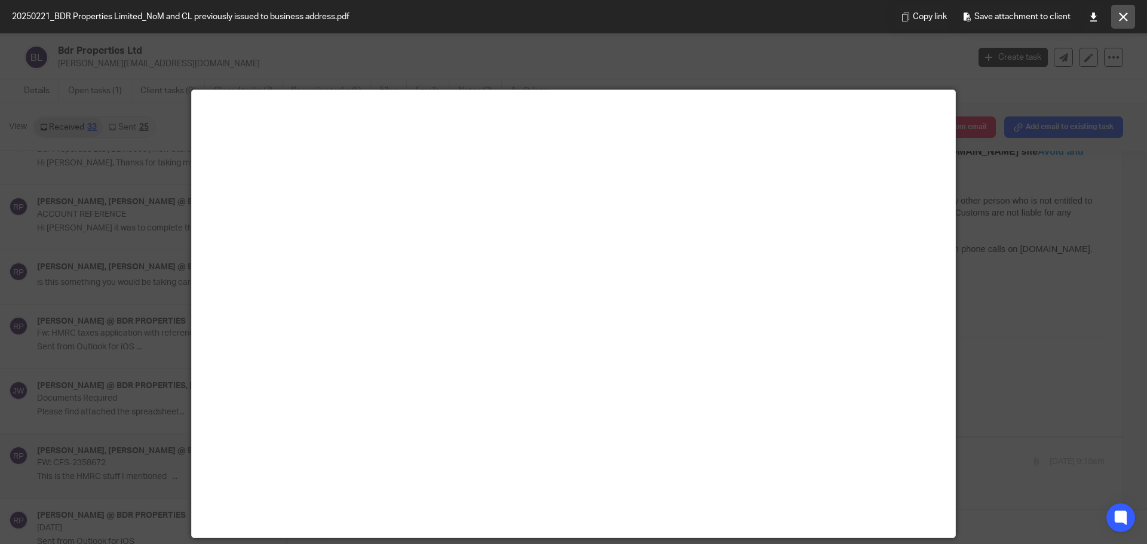
click at [1125, 19] on icon at bounding box center [1123, 17] width 9 height 9
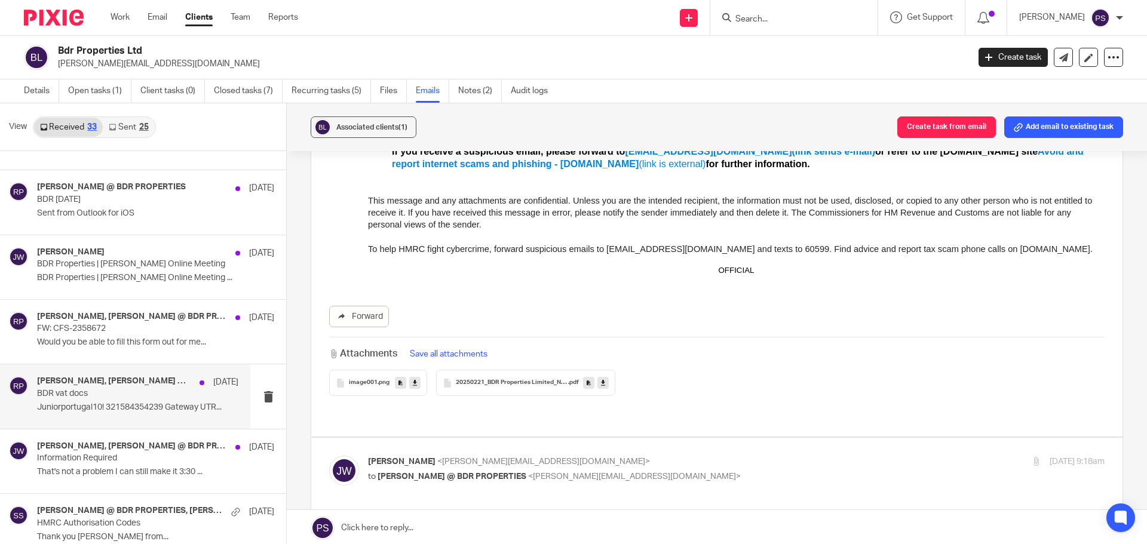
scroll to position [1673, 0]
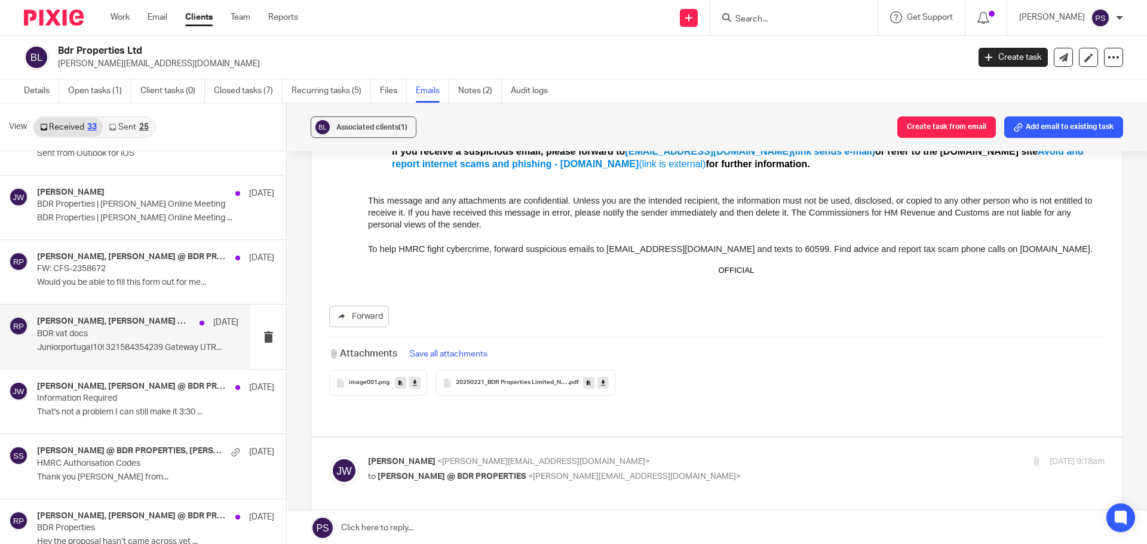
click at [118, 336] on p "BDR vat docs" at bounding box center [117, 334] width 161 height 10
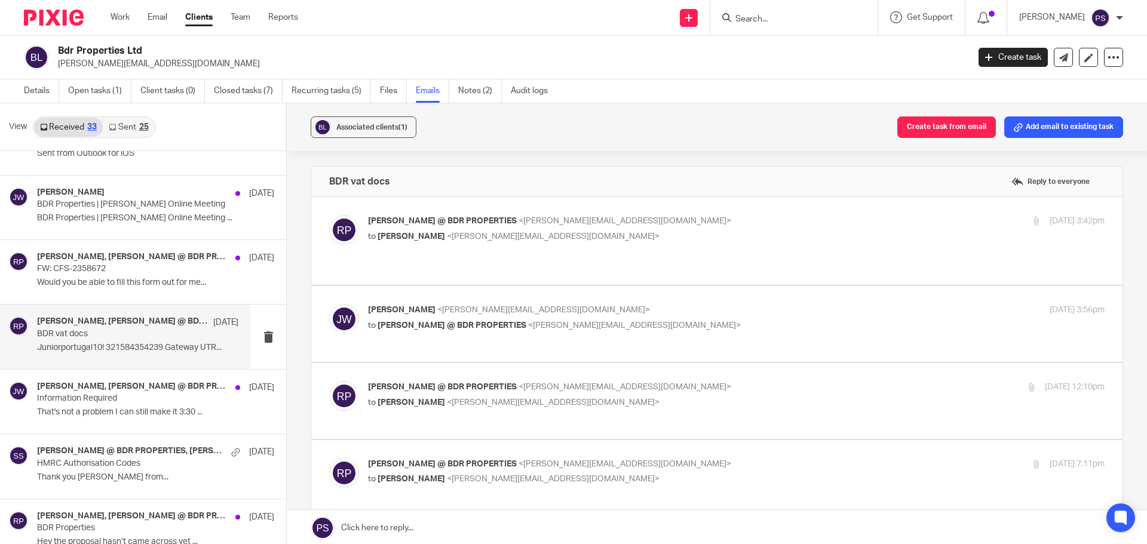
scroll to position [0, 0]
click at [113, 396] on p "Information Required" at bounding box center [117, 399] width 161 height 10
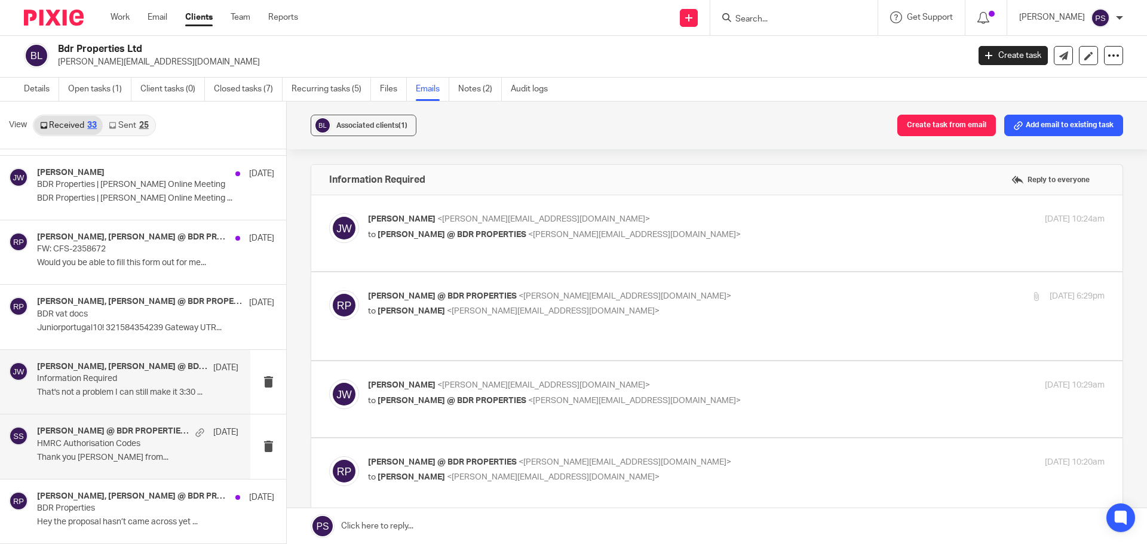
click at [104, 454] on p "Thank you Sheila Sent from..." at bounding box center [137, 458] width 201 height 10
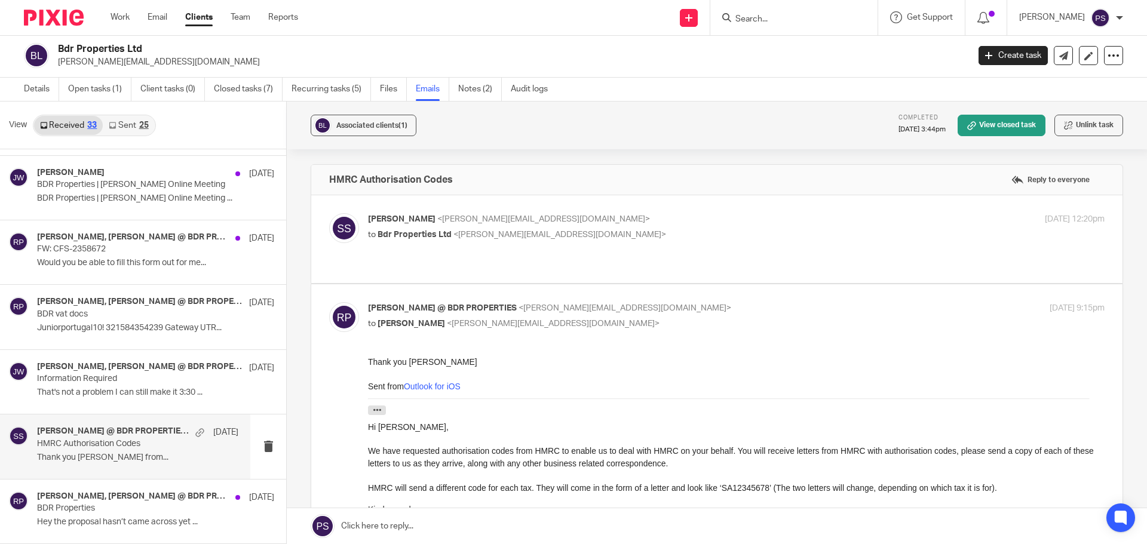
click at [767, 16] on input "Search" at bounding box center [788, 19] width 108 height 11
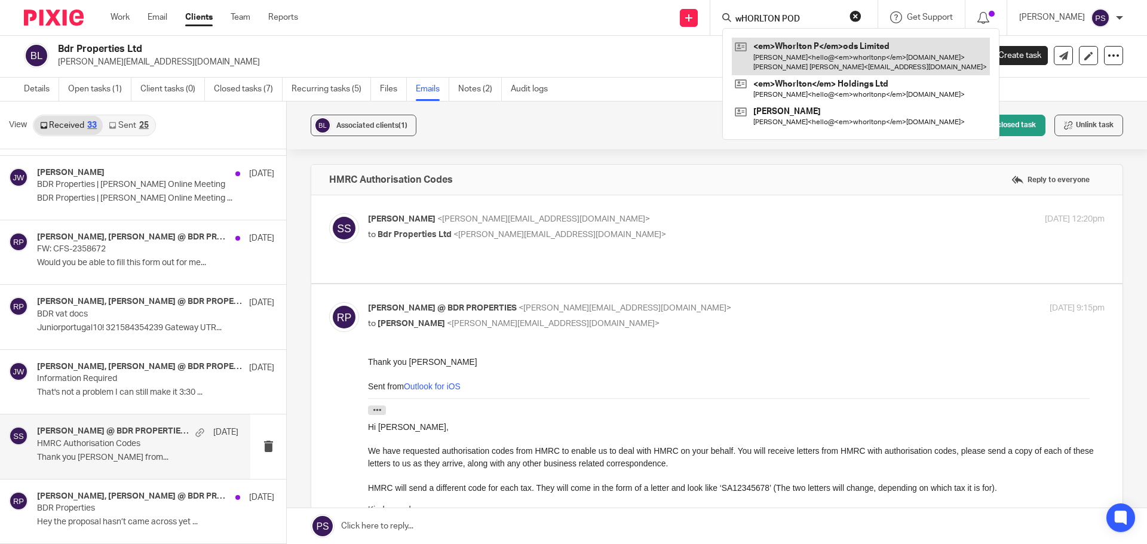
type input "wHORLTON POD"
click at [840, 60] on link at bounding box center [861, 56] width 258 height 37
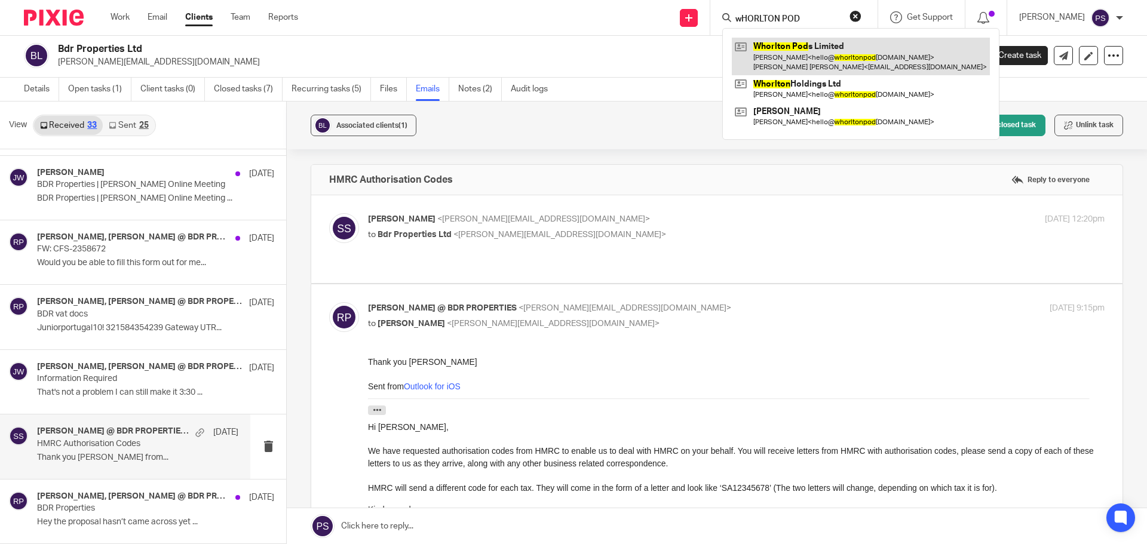
click at [840, 60] on link at bounding box center [861, 56] width 258 height 37
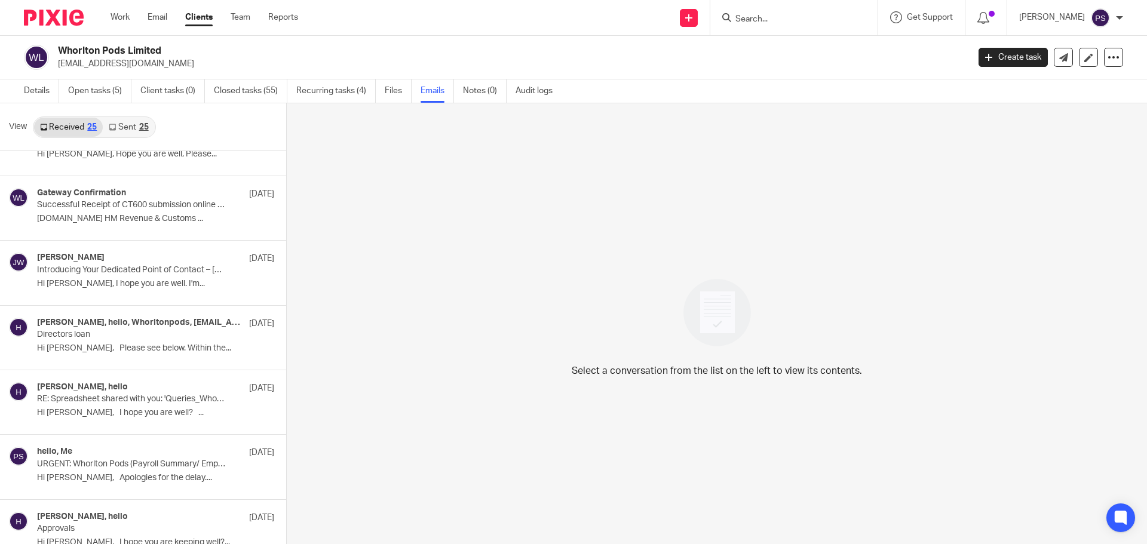
scroll to position [359, 0]
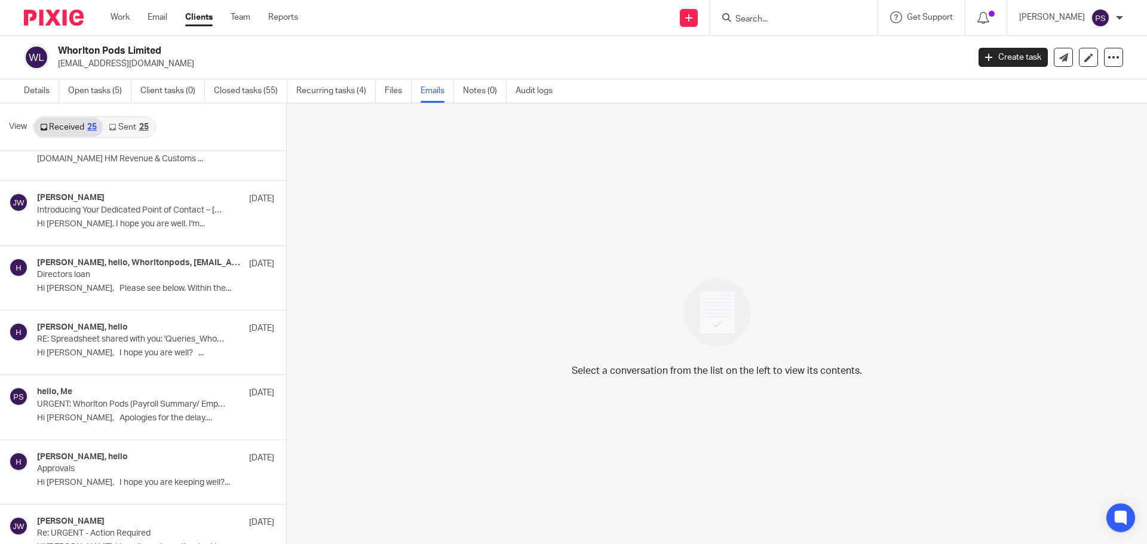
click at [761, 8] on div at bounding box center [793, 17] width 167 height 35
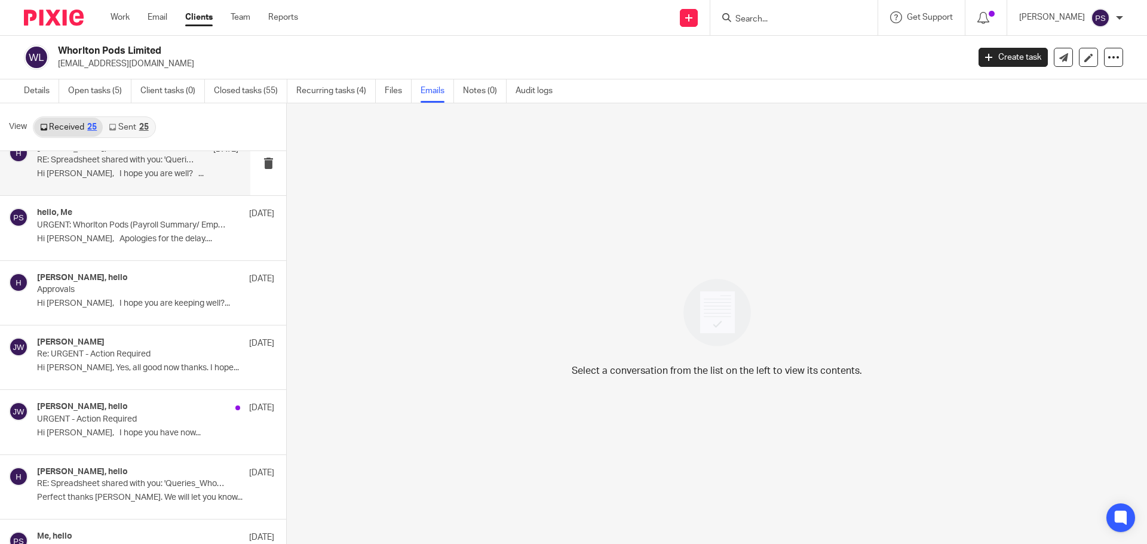
scroll to position [657, 0]
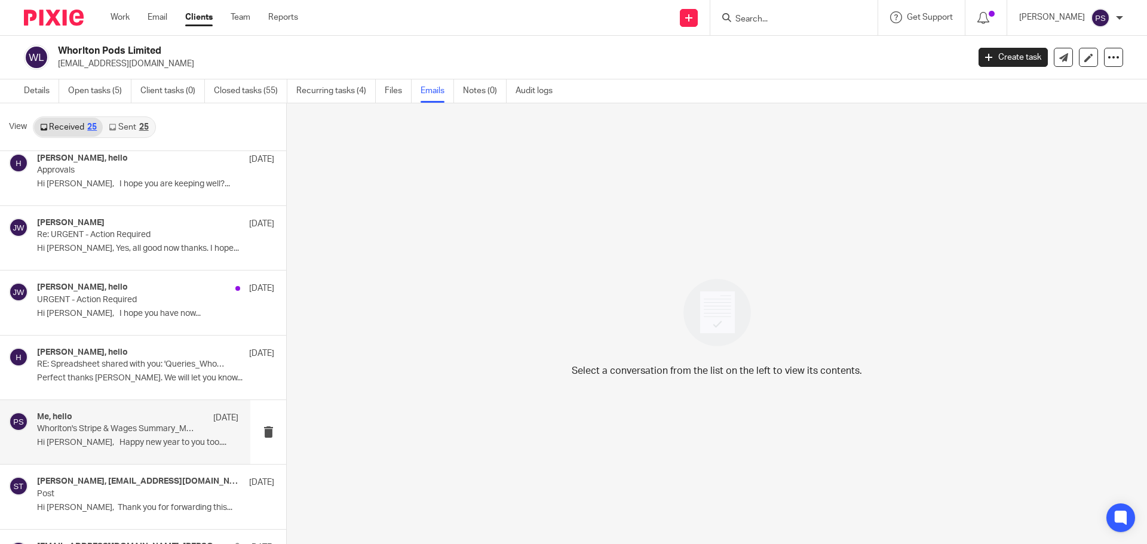
click at [133, 440] on p "Hi [PERSON_NAME], Happy new year to you too...." at bounding box center [137, 443] width 201 height 10
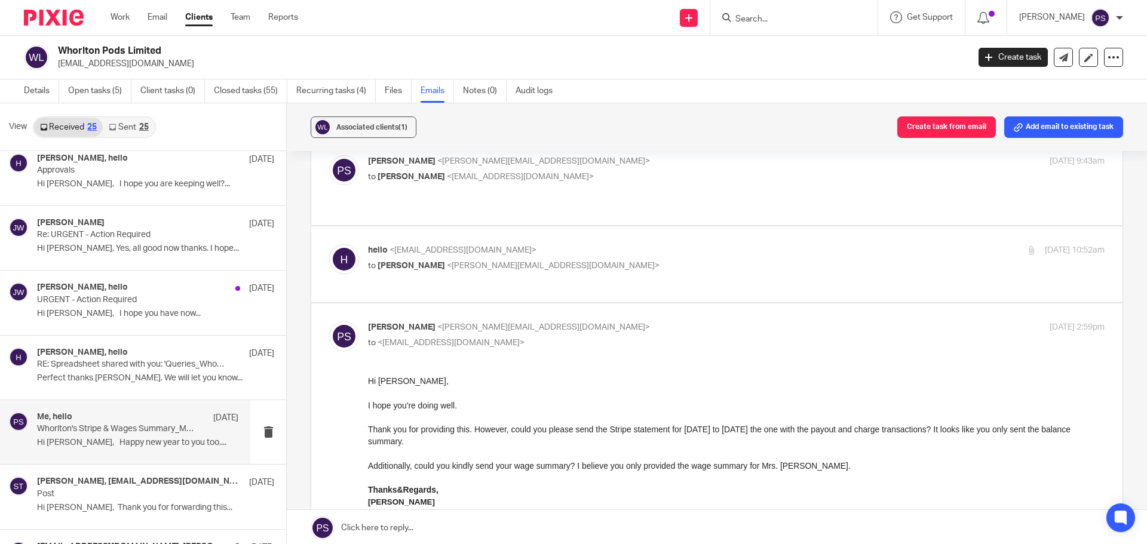
scroll to position [0, 0]
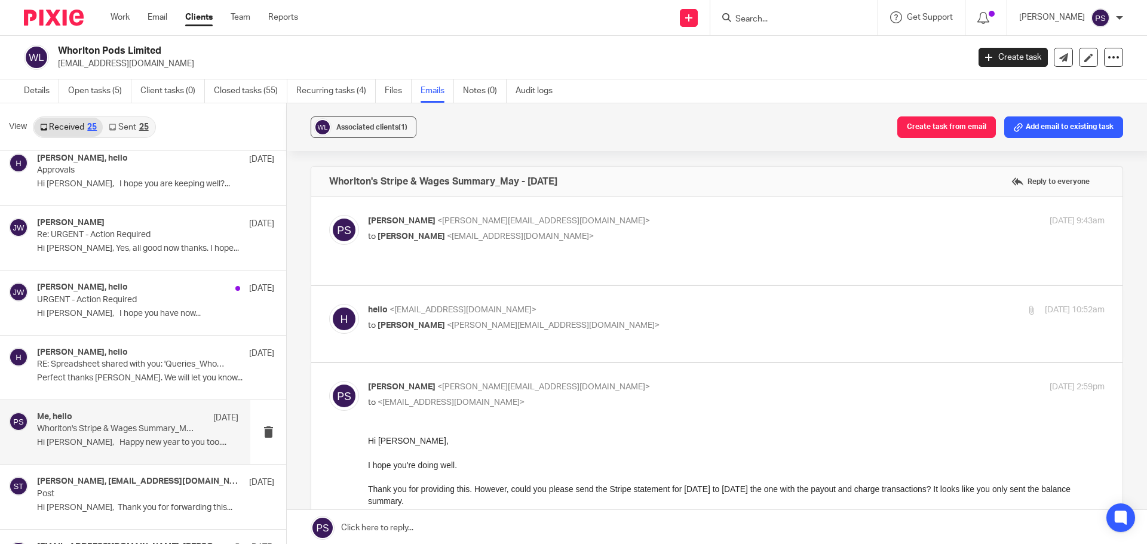
click at [490, 303] on label at bounding box center [716, 324] width 811 height 76
click at [329, 304] on input "checkbox" at bounding box center [329, 304] width 1 height 1
checkbox input "true"
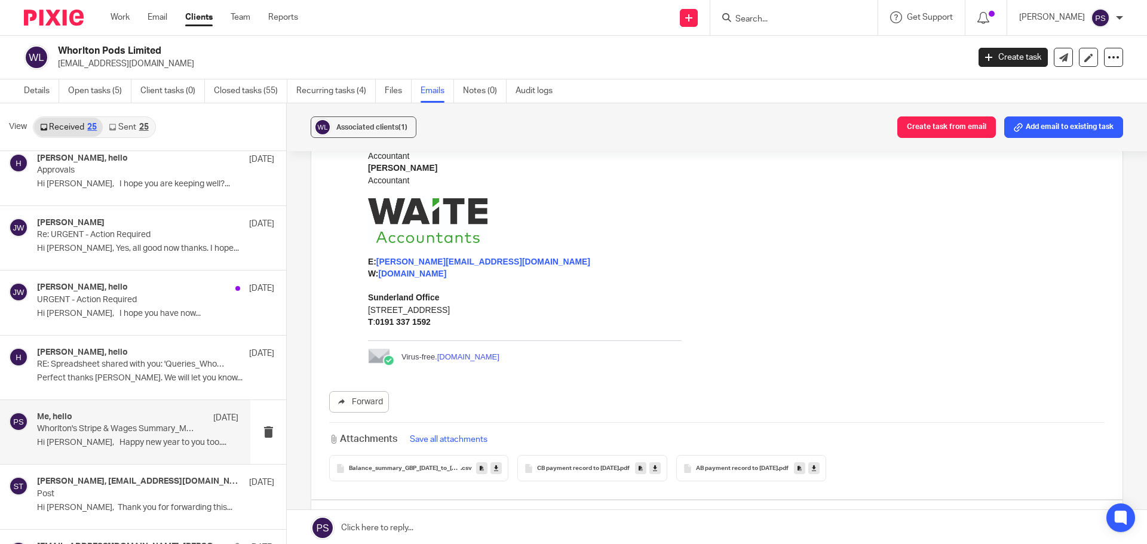
scroll to position [598, 0]
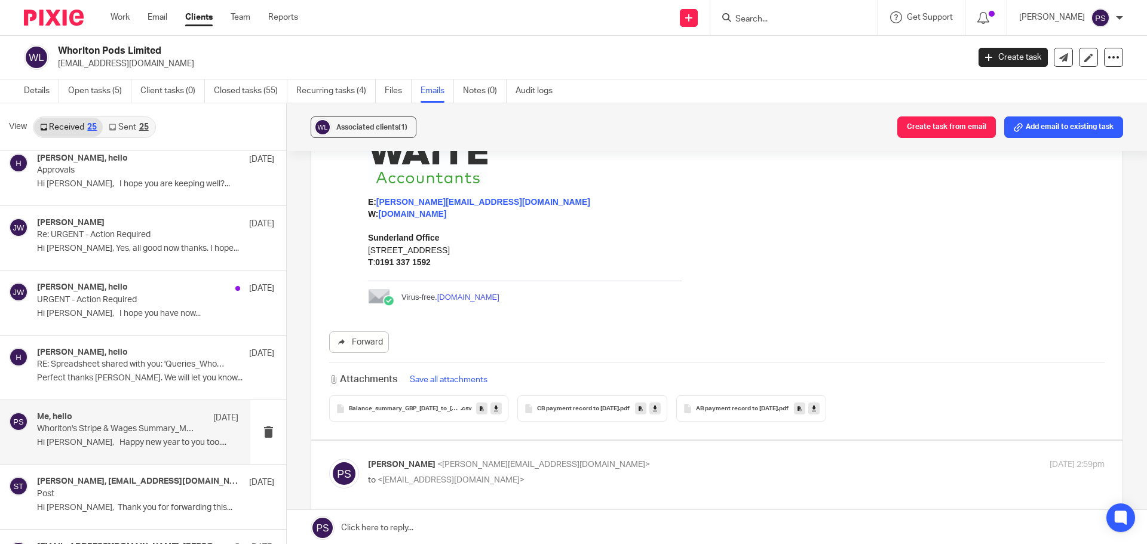
click at [595, 412] on span "CB payment record to [DATE]" at bounding box center [578, 409] width 82 height 7
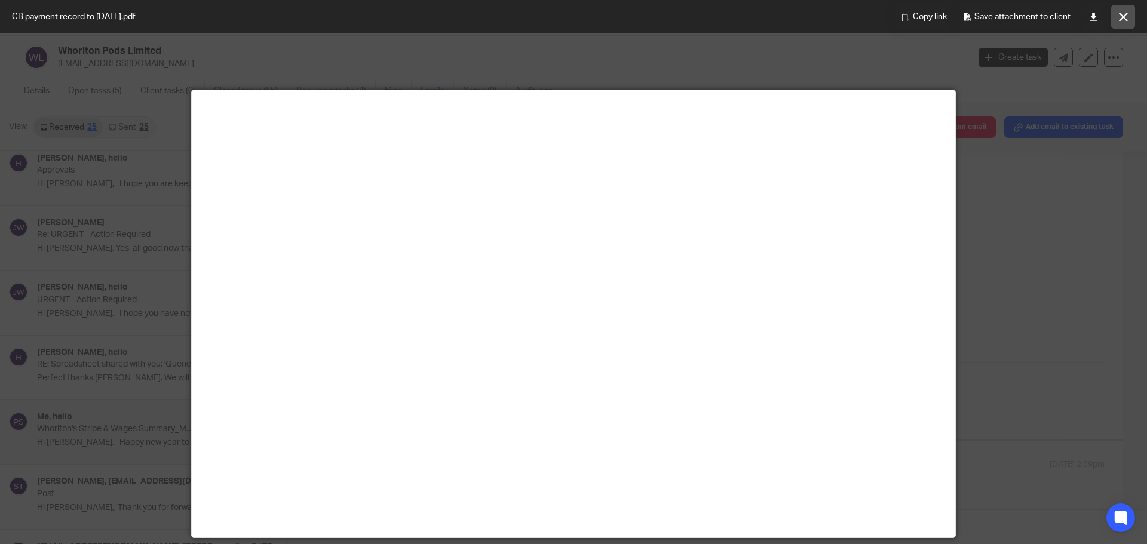
click at [1121, 15] on icon at bounding box center [1123, 17] width 9 height 9
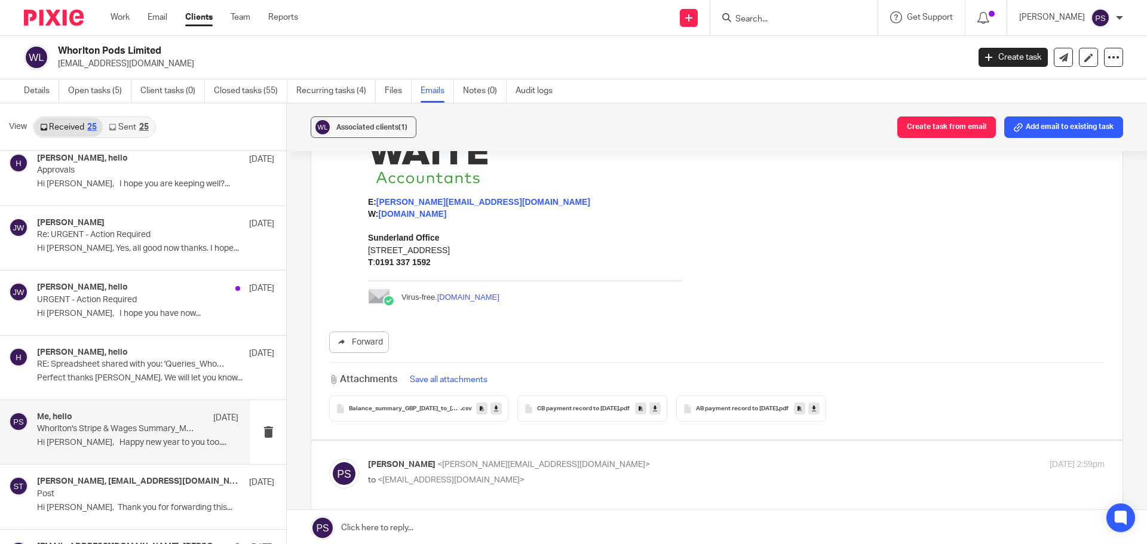
click at [650, 406] on link at bounding box center [655, 409] width 11 height 12
click at [740, 409] on span "AB payment record to [DATE]" at bounding box center [737, 409] width 82 height 7
